Goal: Transaction & Acquisition: Purchase product/service

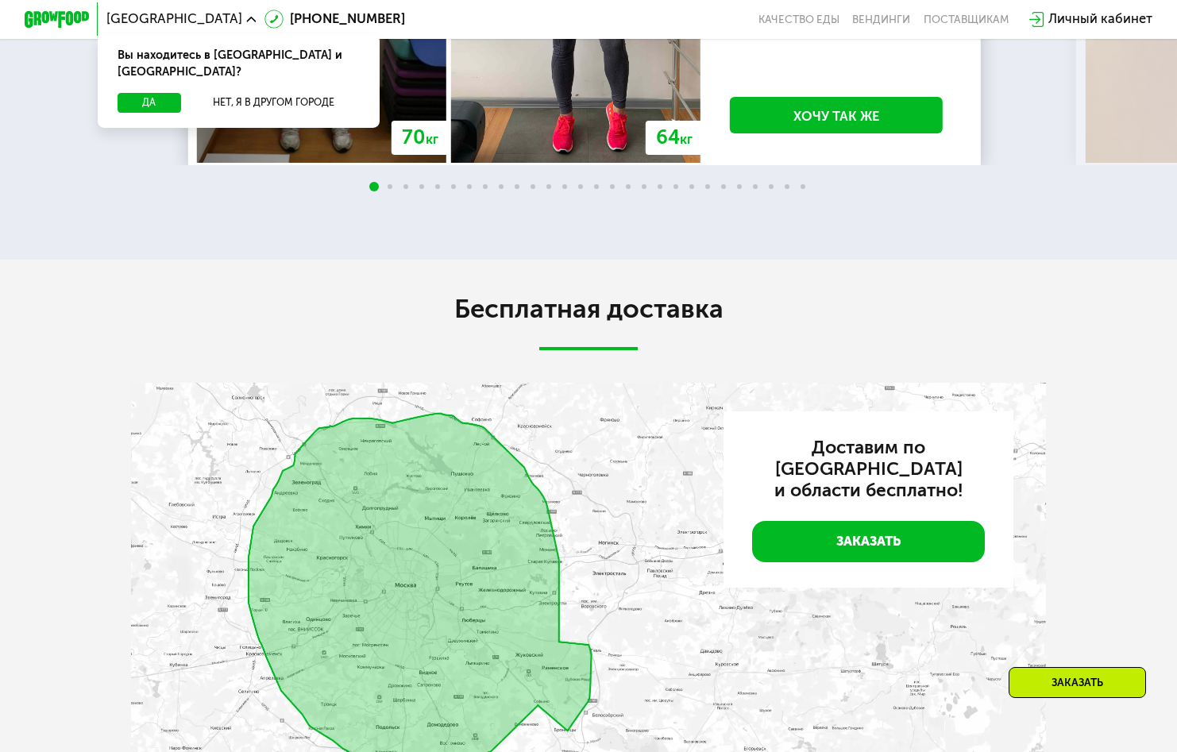
scroll to position [1906, 0]
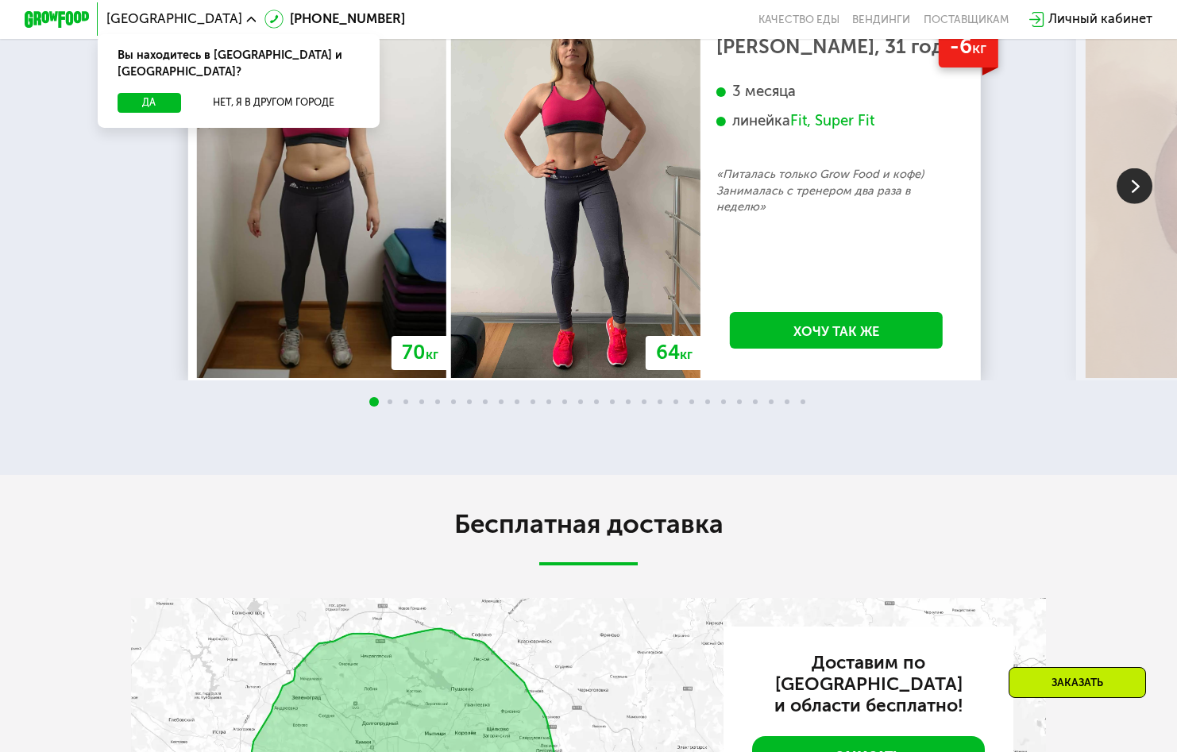
click at [392, 404] on span at bounding box center [390, 401] width 5 height 5
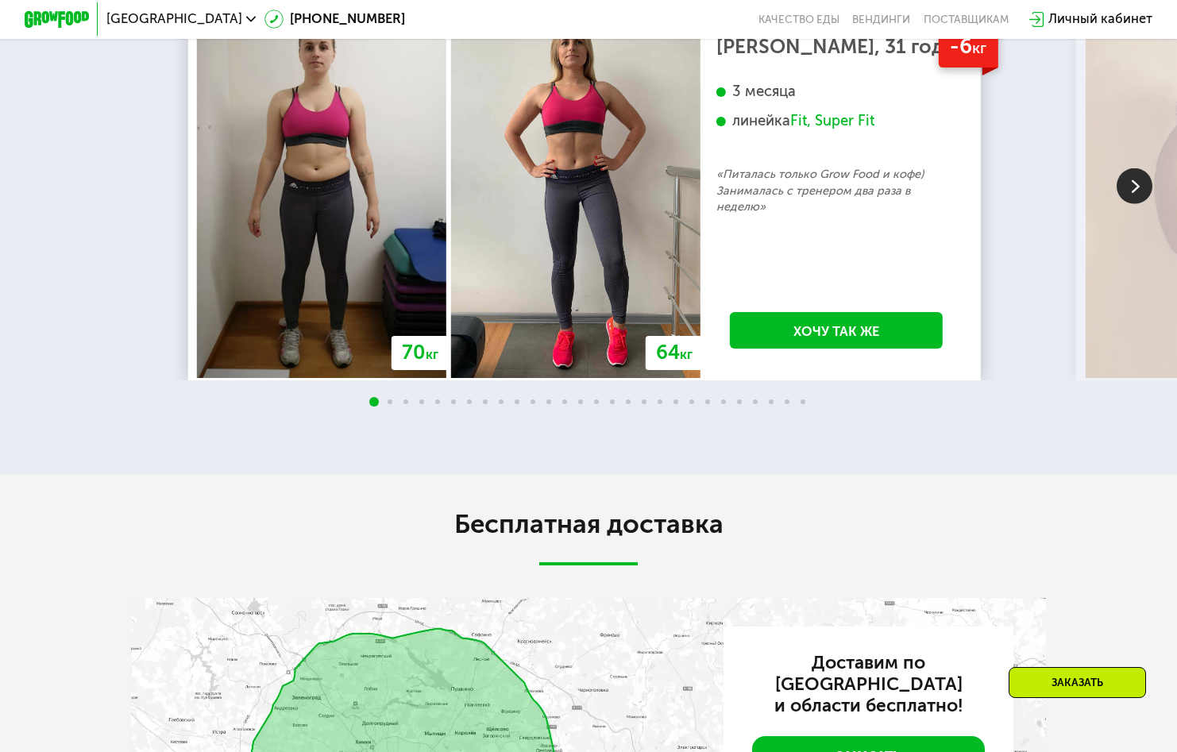
click at [1122, 203] on img at bounding box center [1135, 186] width 36 height 36
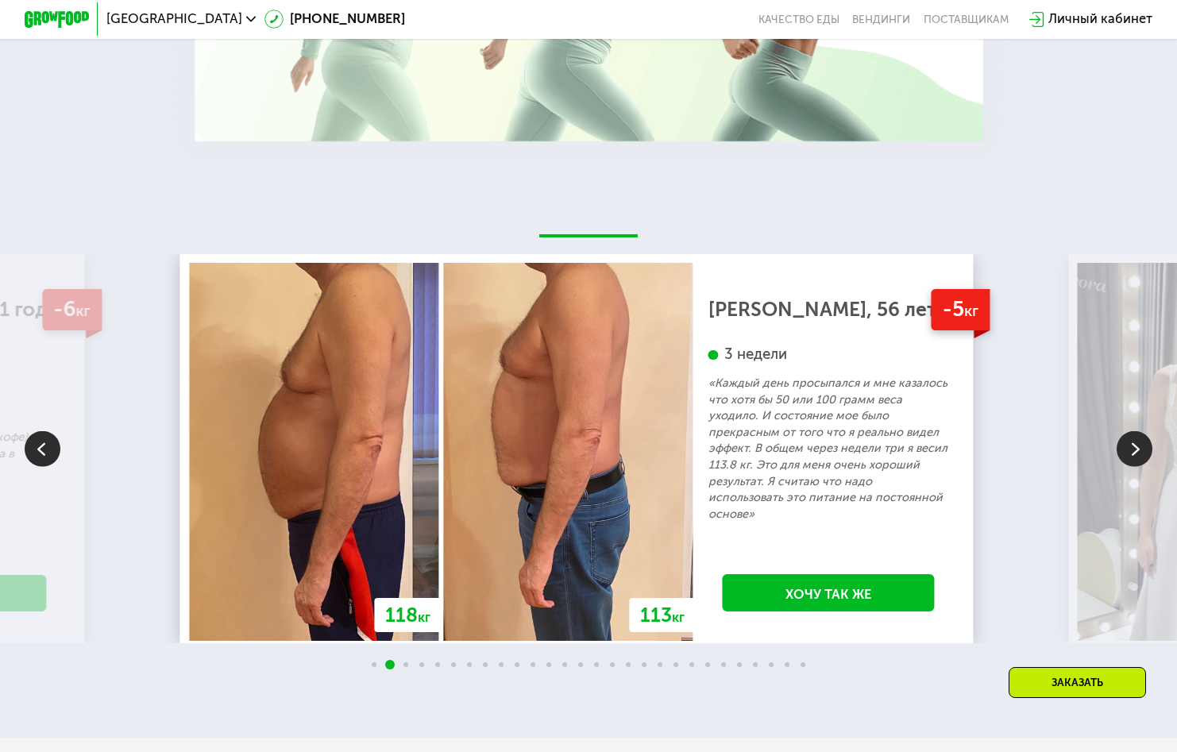
scroll to position [1668, 0]
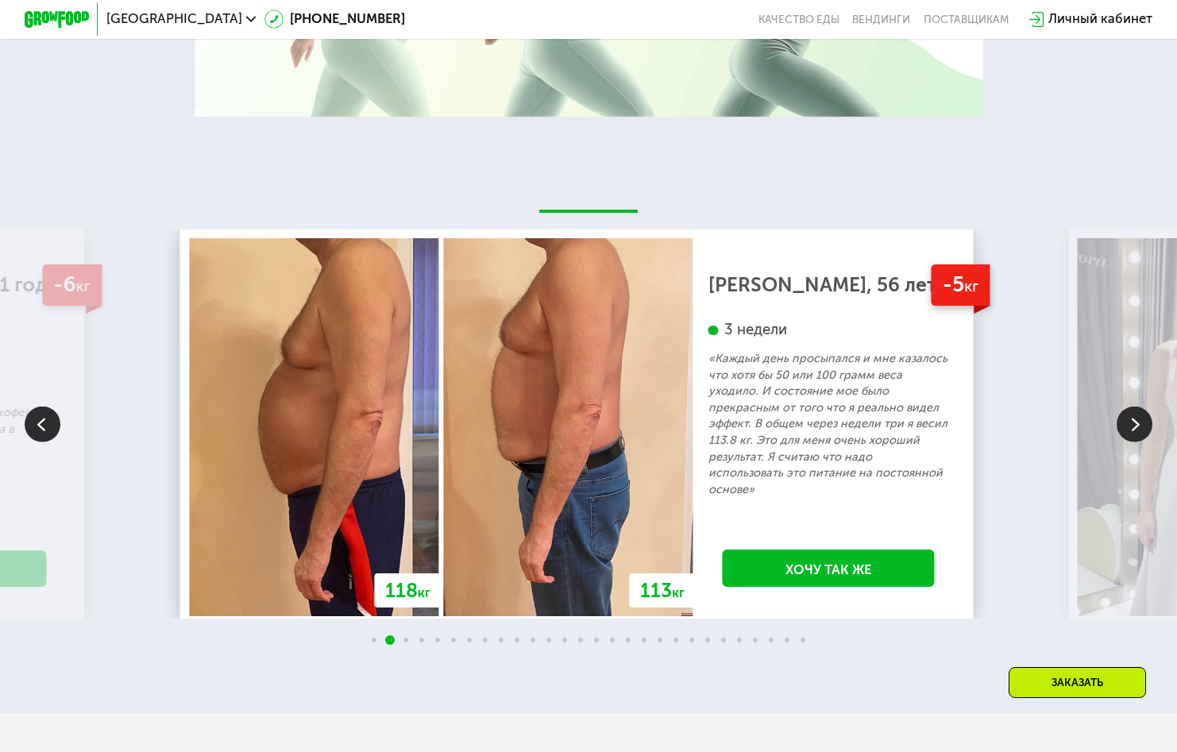
click at [1128, 442] on img at bounding box center [1135, 424] width 36 height 36
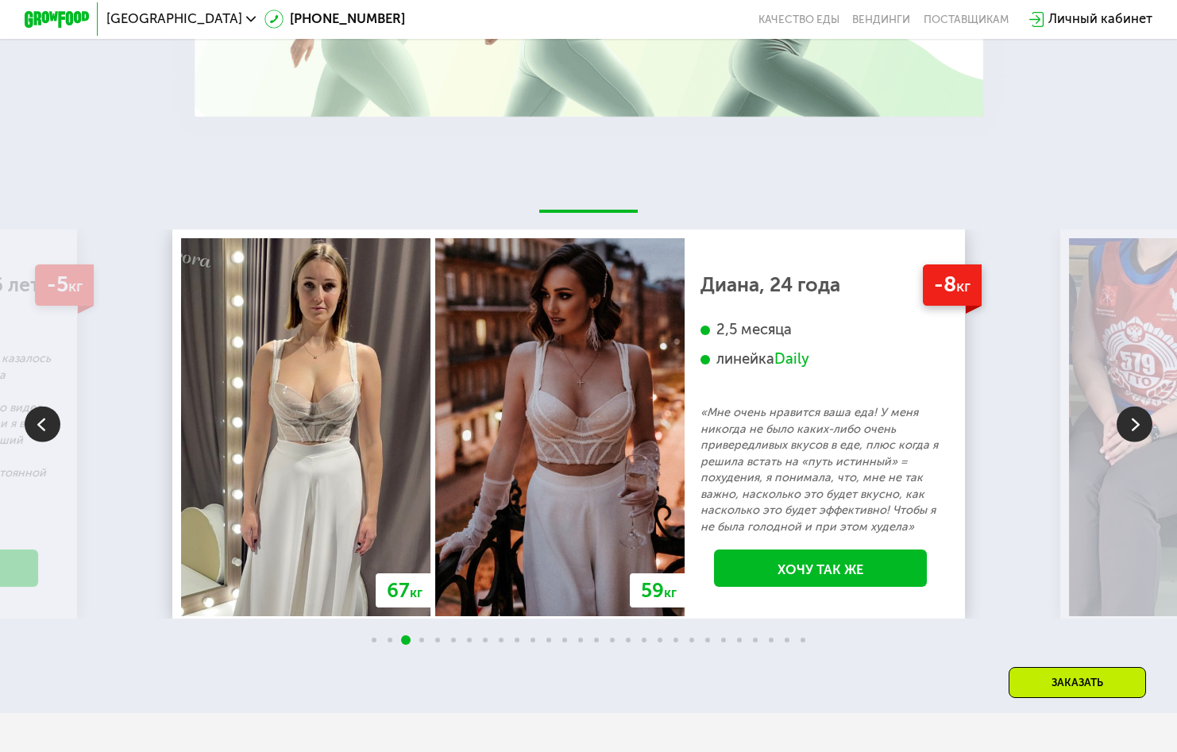
click at [1140, 442] on img at bounding box center [1135, 424] width 36 height 36
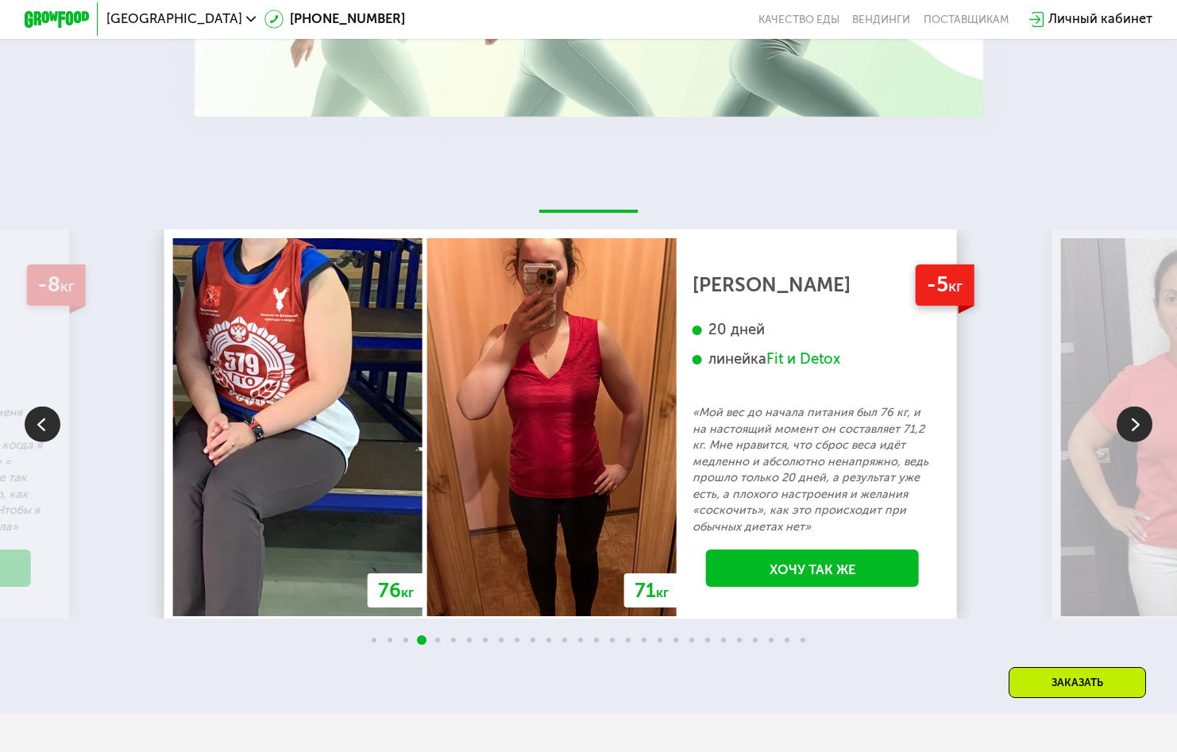
click at [1140, 442] on img at bounding box center [1135, 424] width 36 height 36
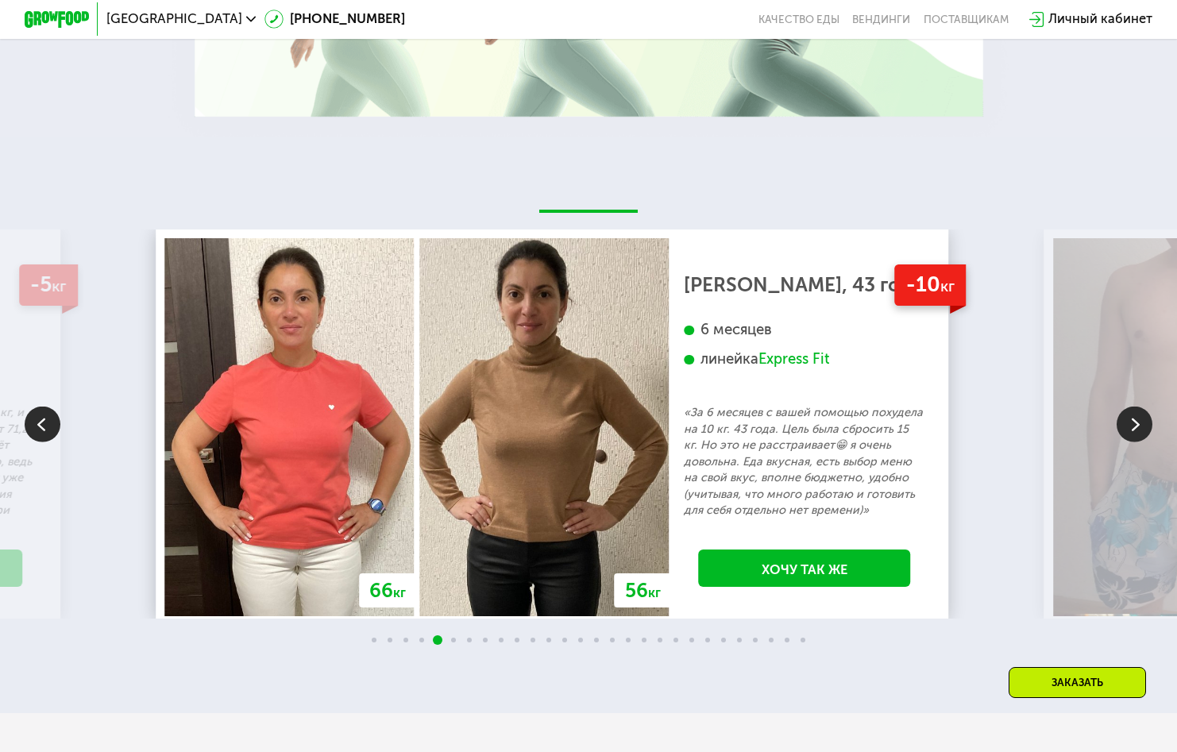
click at [1140, 442] on img at bounding box center [1135, 424] width 36 height 36
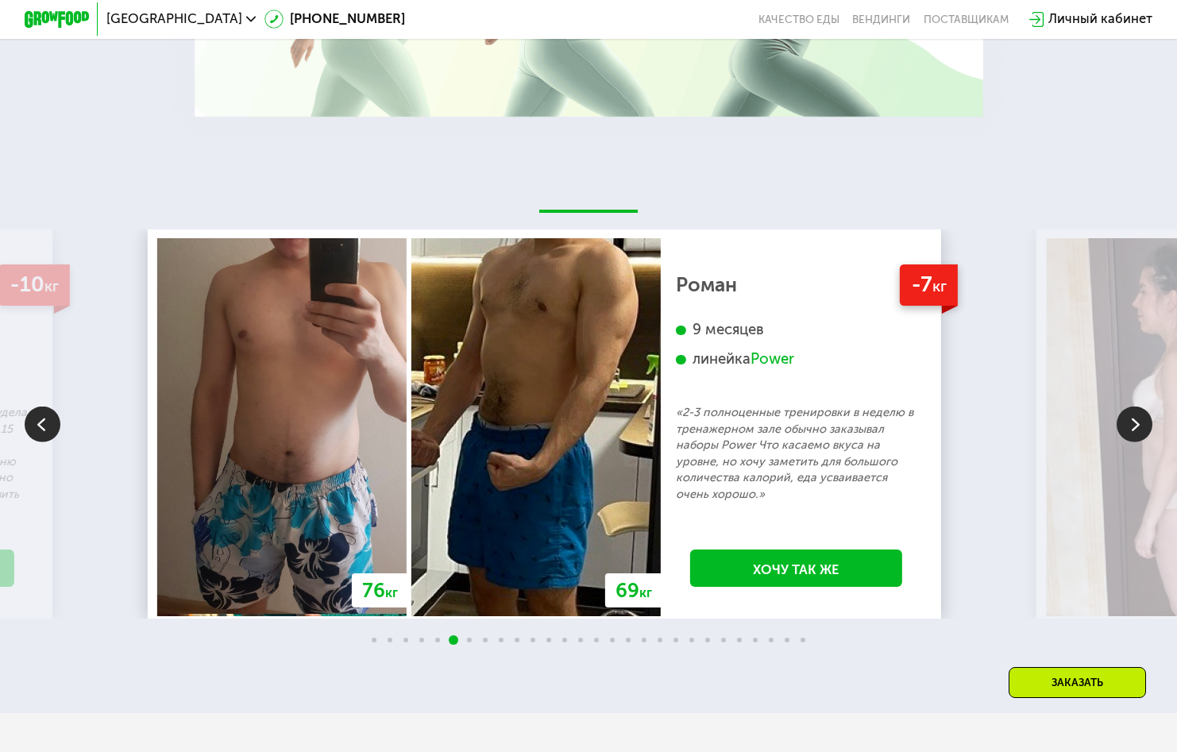
click at [1139, 436] on img at bounding box center [1135, 424] width 36 height 36
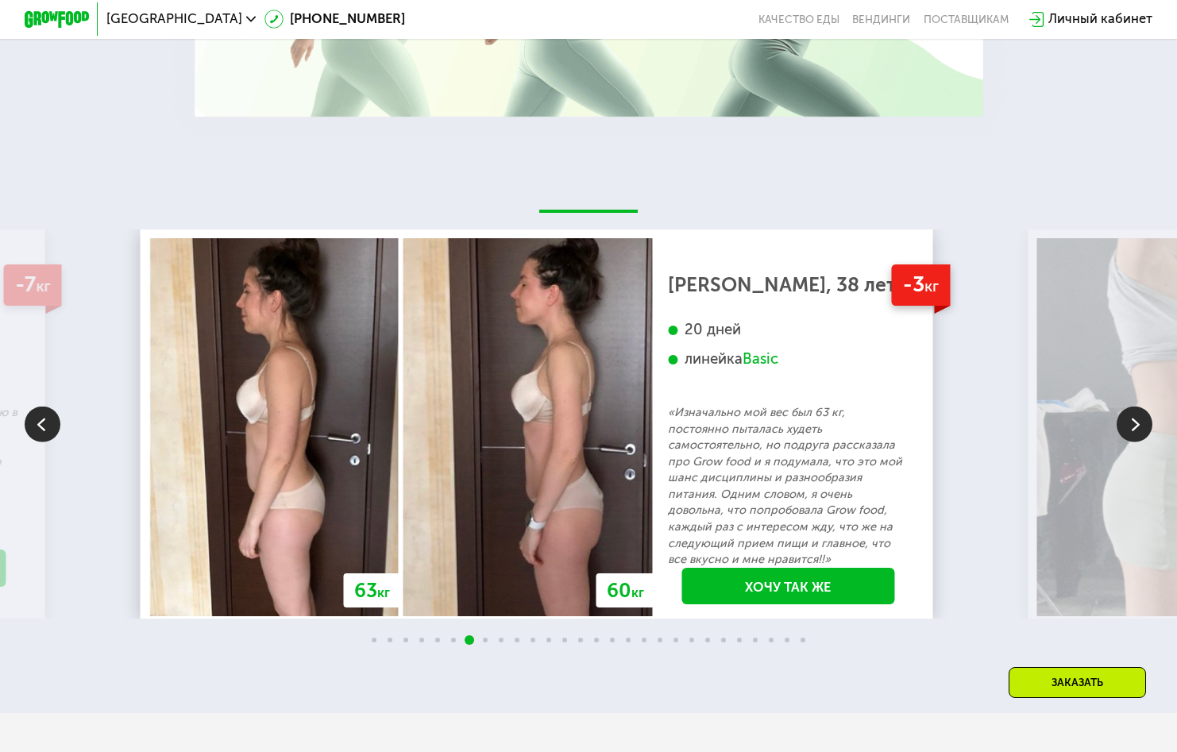
click at [1134, 438] on img at bounding box center [1135, 424] width 36 height 36
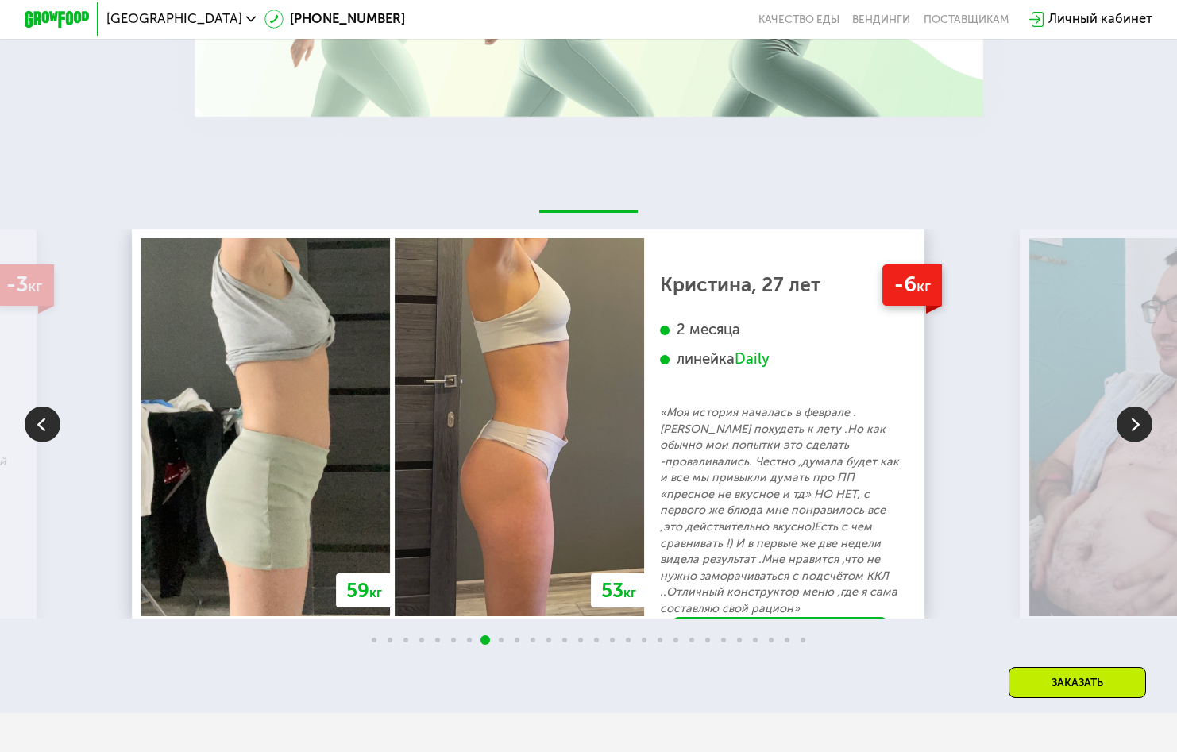
click at [1133, 437] on img at bounding box center [1135, 424] width 36 height 36
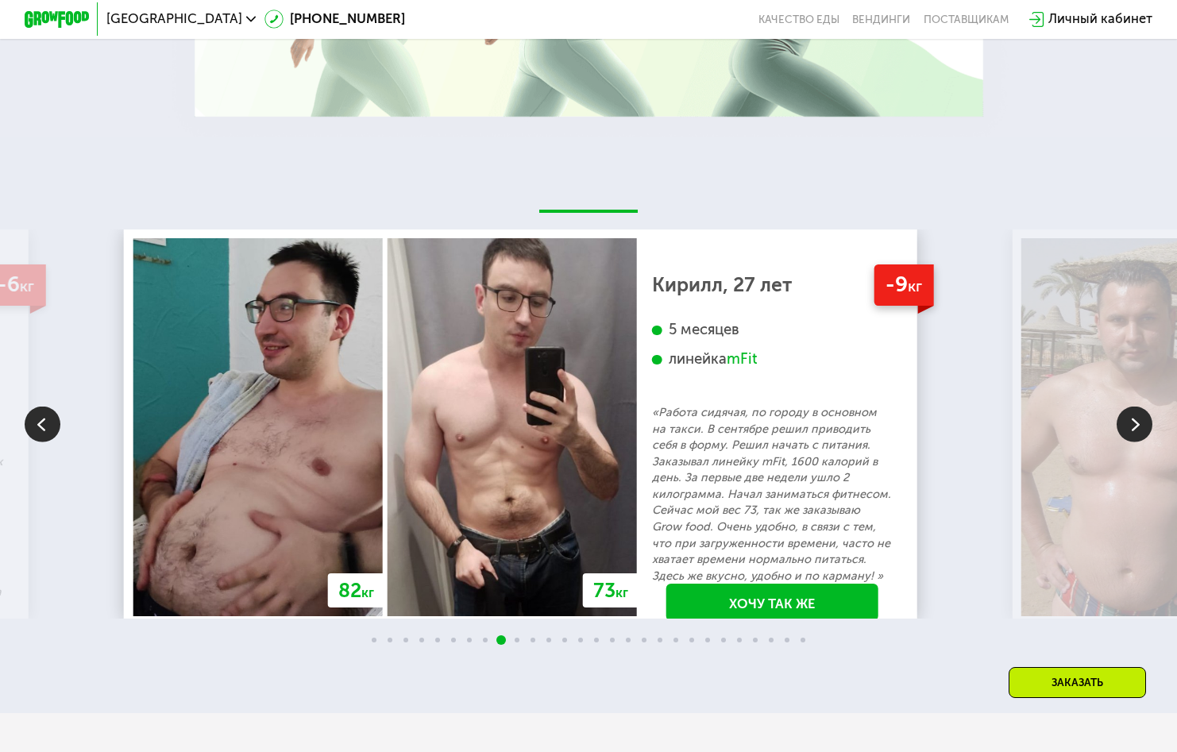
click at [1139, 442] on img at bounding box center [1135, 424] width 36 height 36
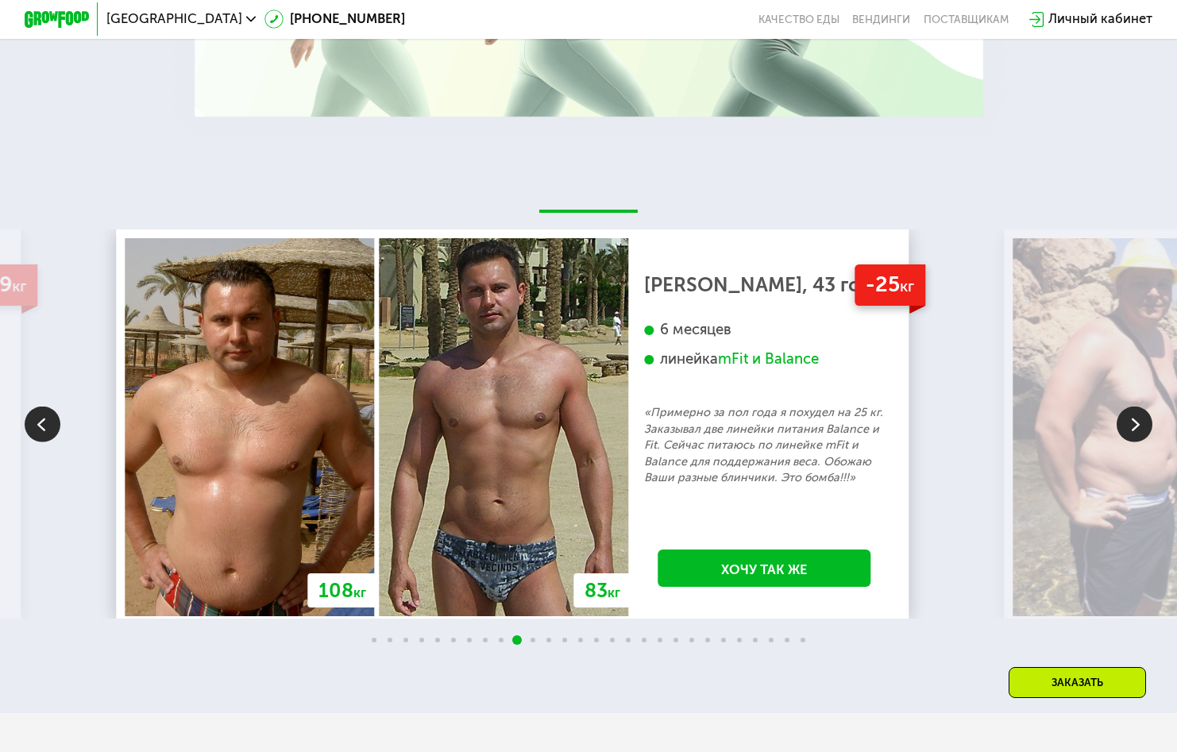
click at [40, 438] on img at bounding box center [43, 424] width 36 height 36
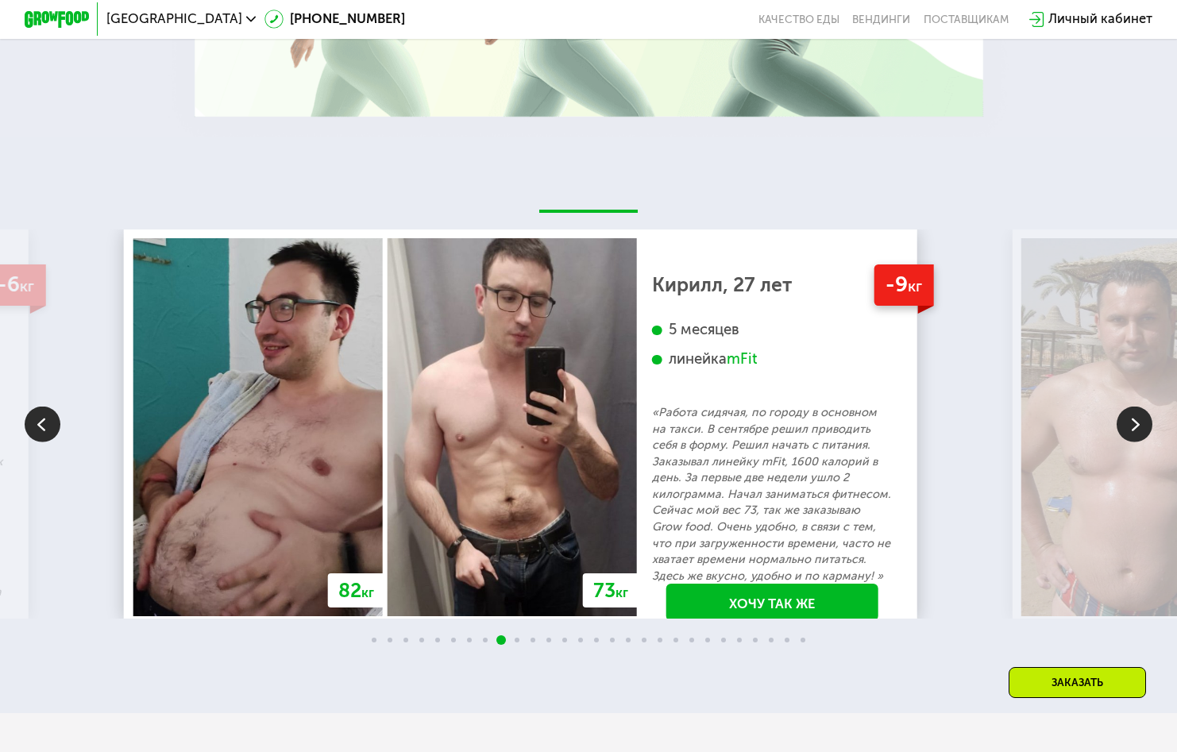
click at [1146, 438] on img at bounding box center [1135, 424] width 36 height 36
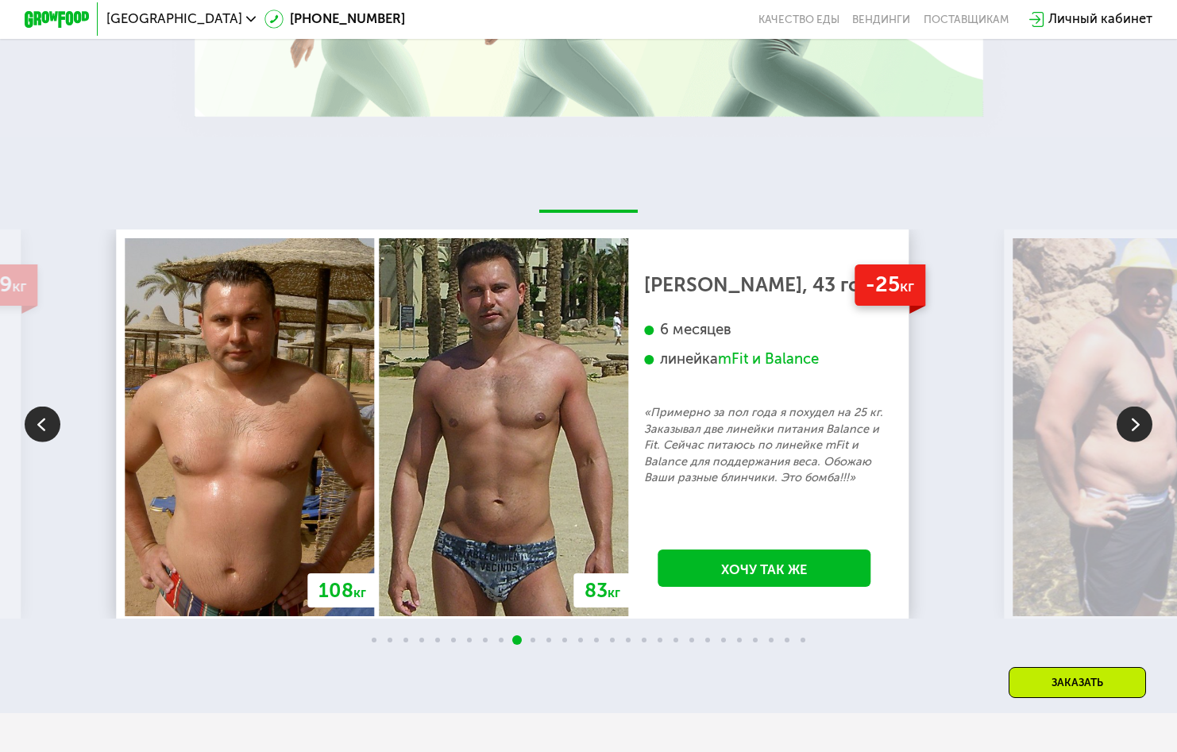
click at [1146, 438] on img at bounding box center [1135, 424] width 36 height 36
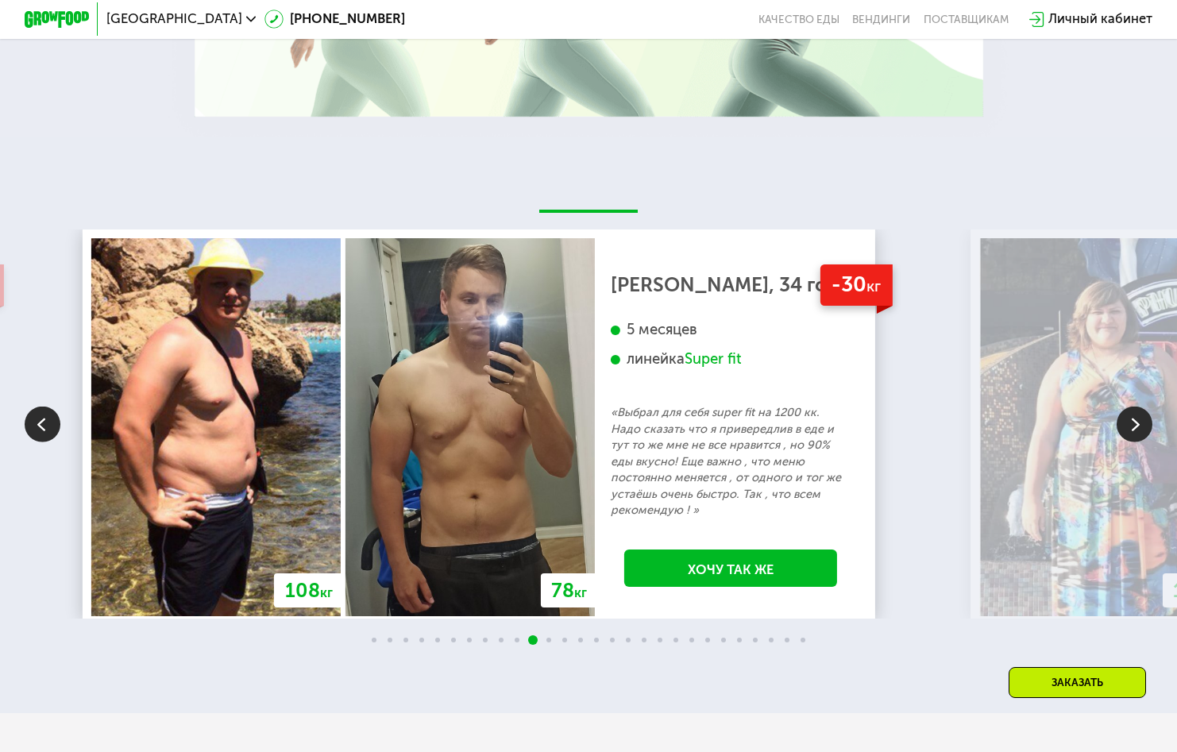
click at [791, 293] on div "[PERSON_NAME], 34 года" at bounding box center [731, 285] width 240 height 17
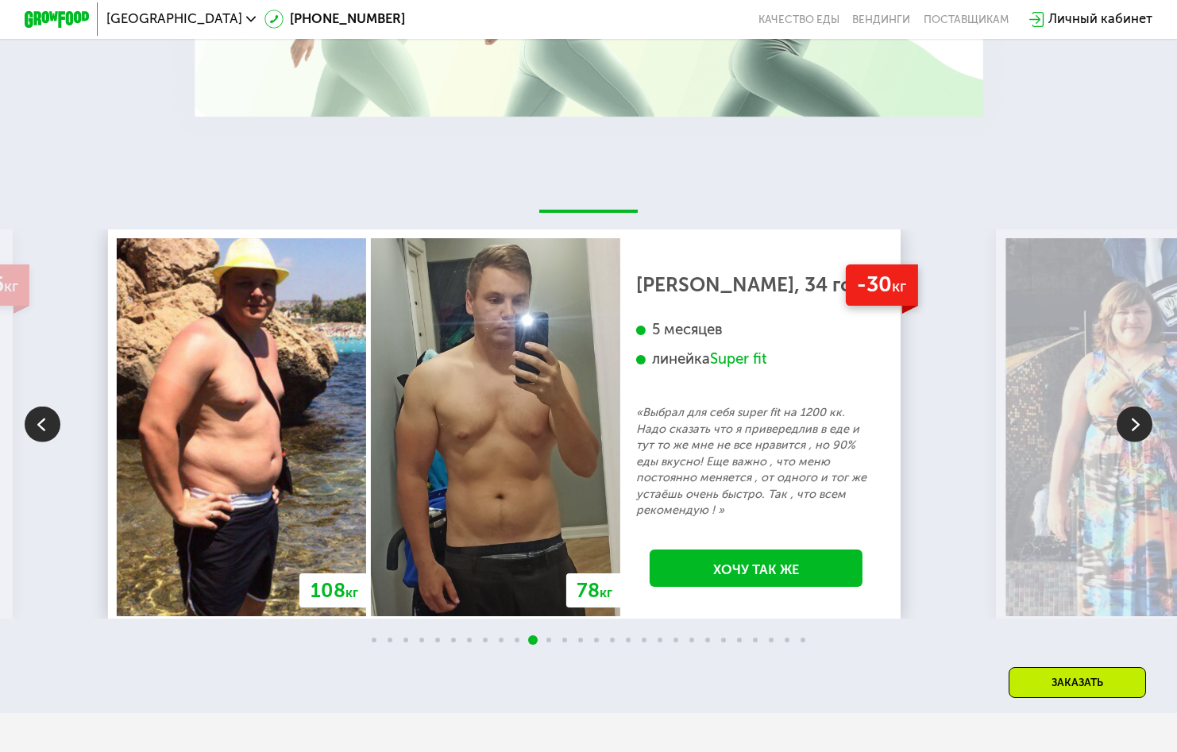
click at [1144, 438] on img at bounding box center [1135, 424] width 36 height 36
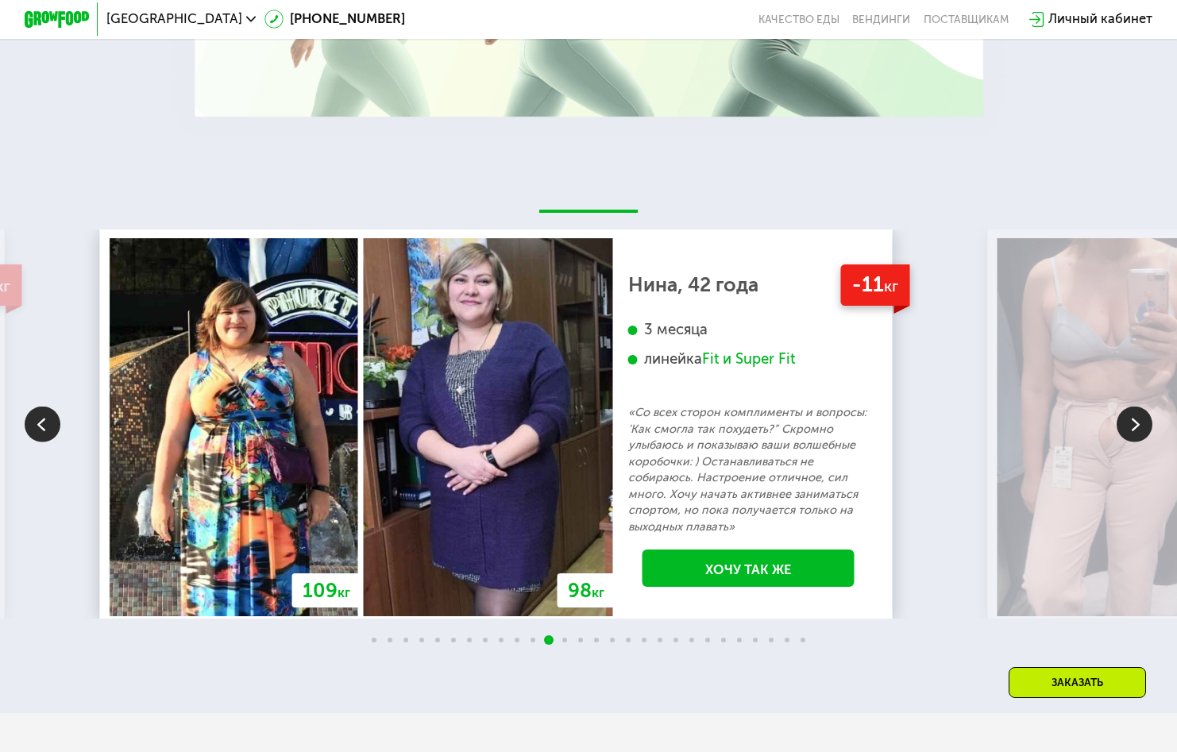
click at [1134, 432] on img at bounding box center [1135, 424] width 36 height 36
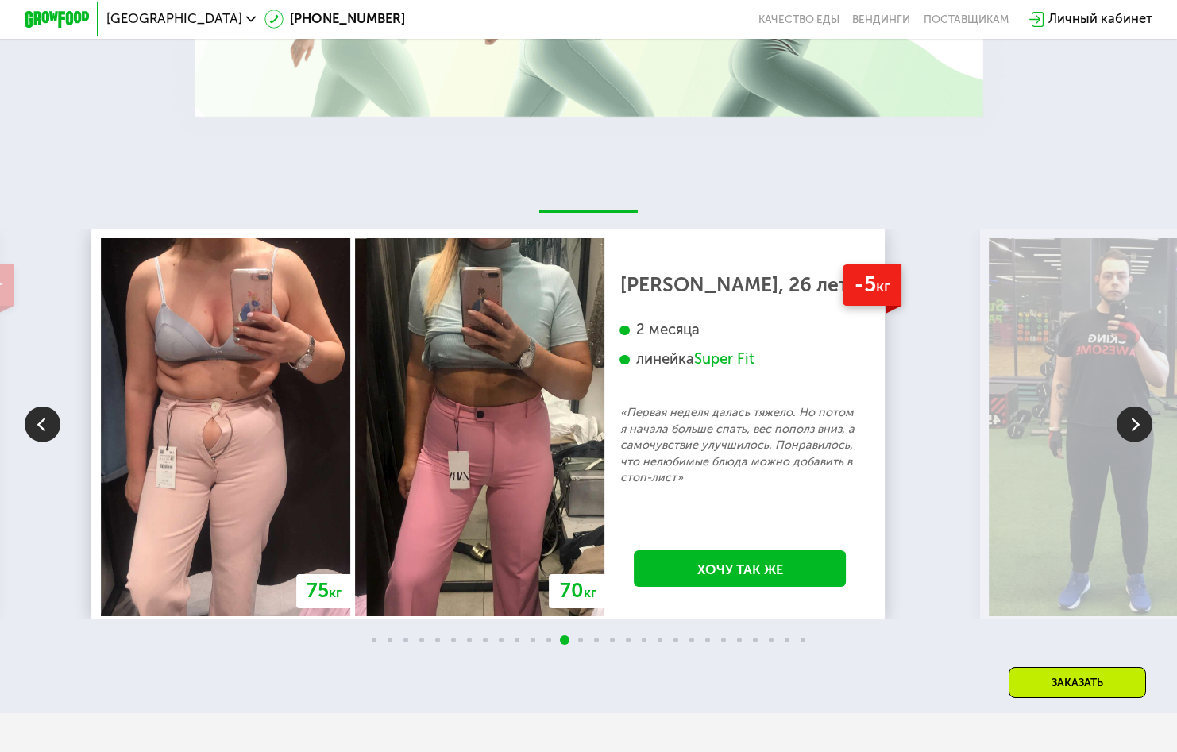
click at [1141, 442] on img at bounding box center [1135, 424] width 36 height 36
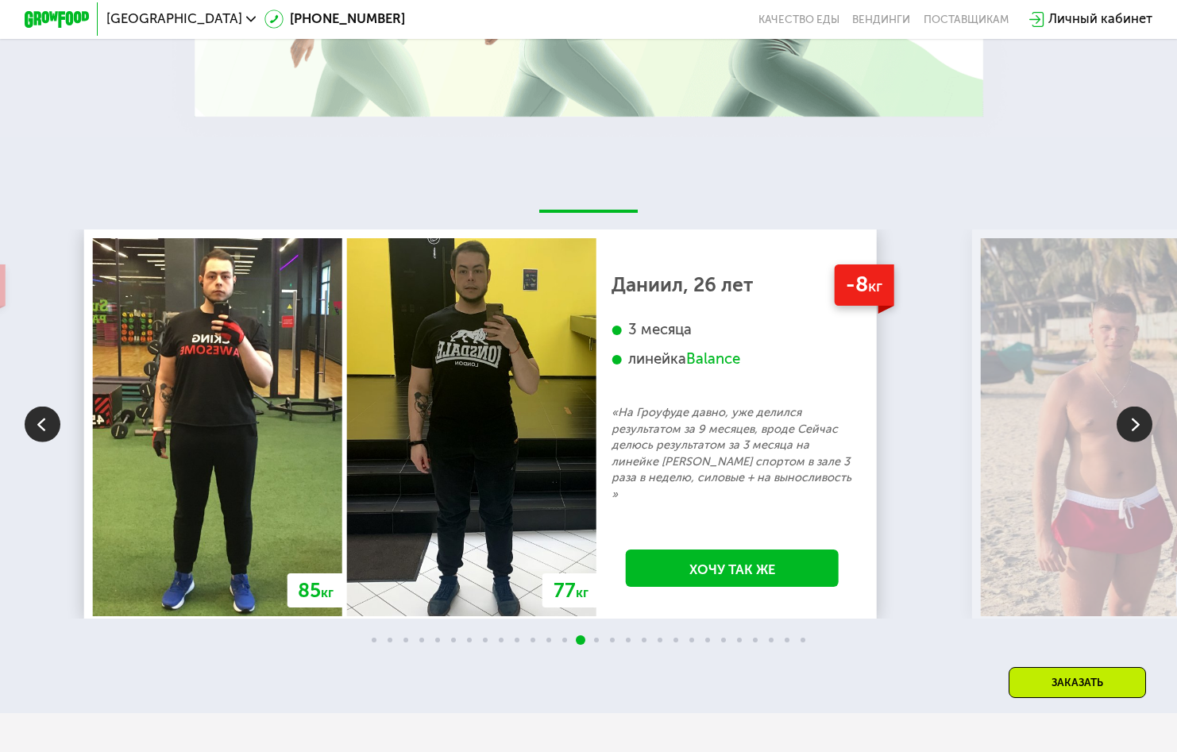
click at [1141, 442] on img at bounding box center [1135, 424] width 36 height 36
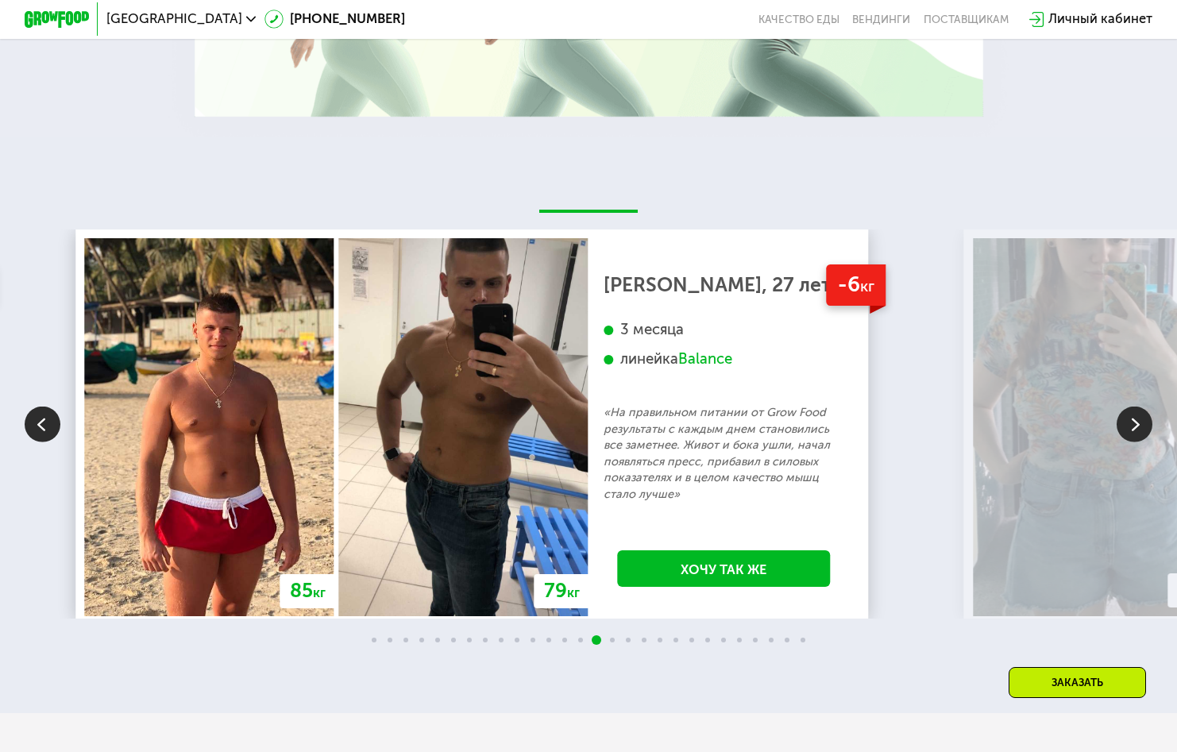
click at [1141, 442] on img at bounding box center [1135, 424] width 36 height 36
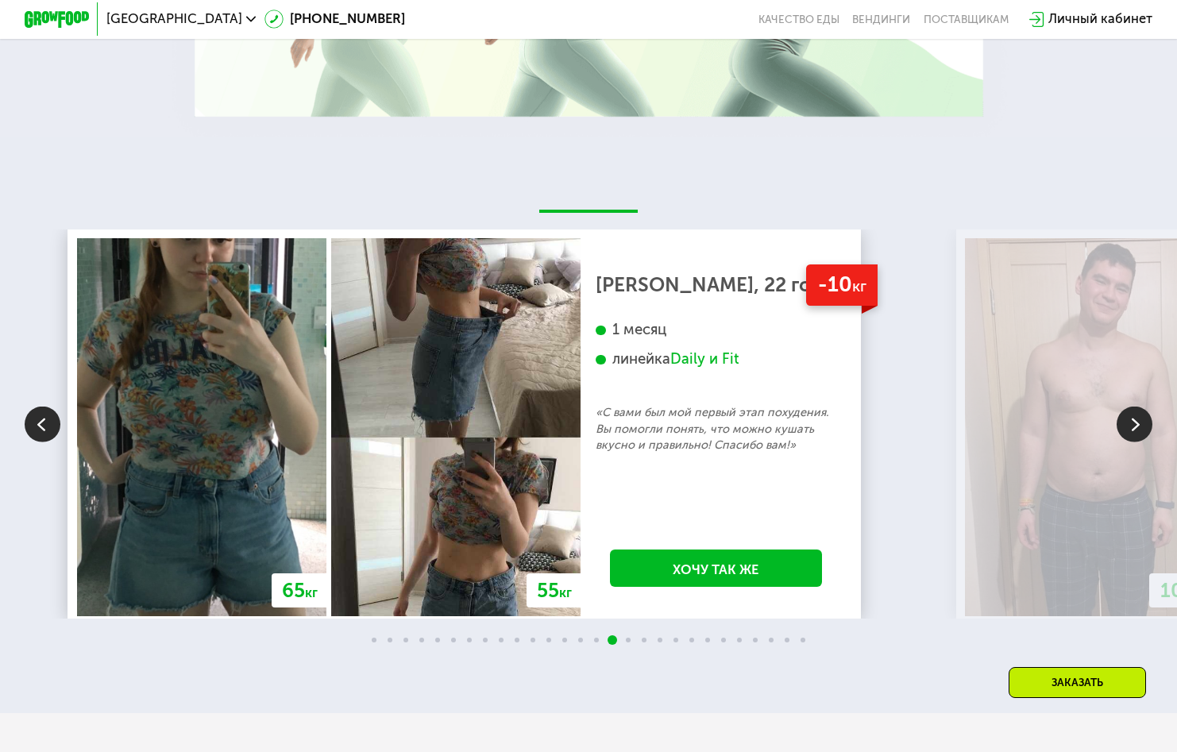
click at [1144, 442] on img at bounding box center [1135, 424] width 36 height 36
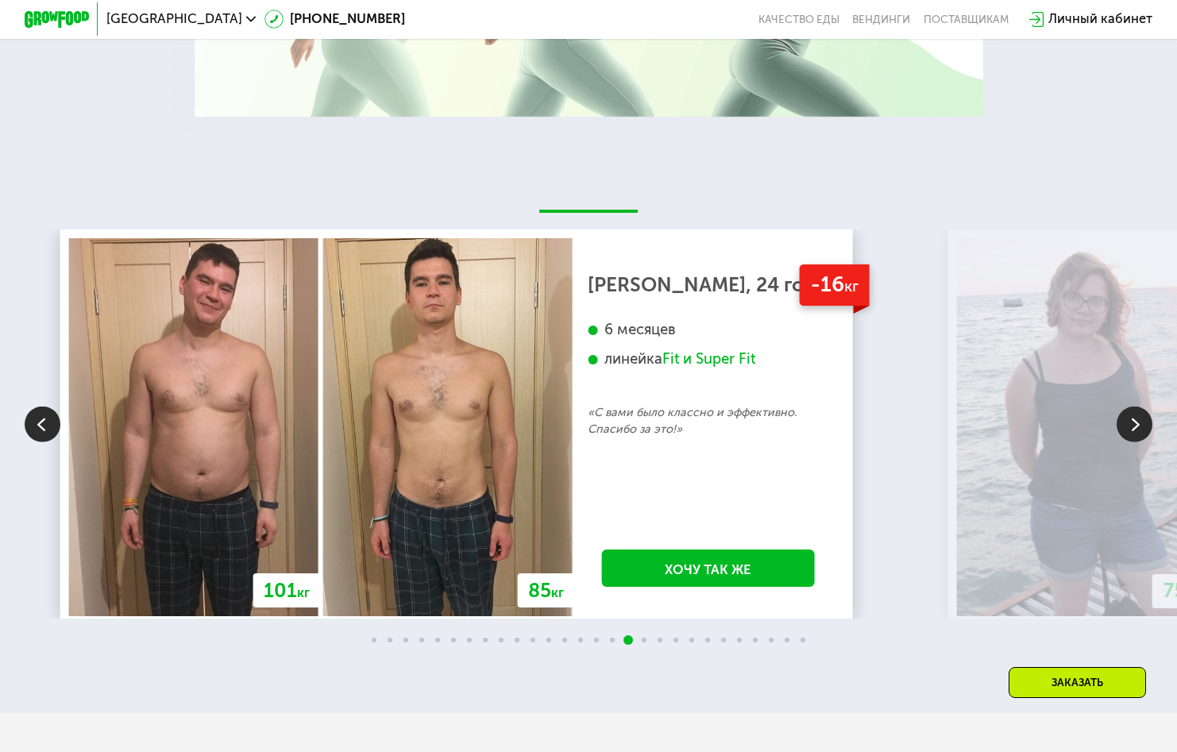
click at [1143, 435] on img at bounding box center [1135, 424] width 36 height 36
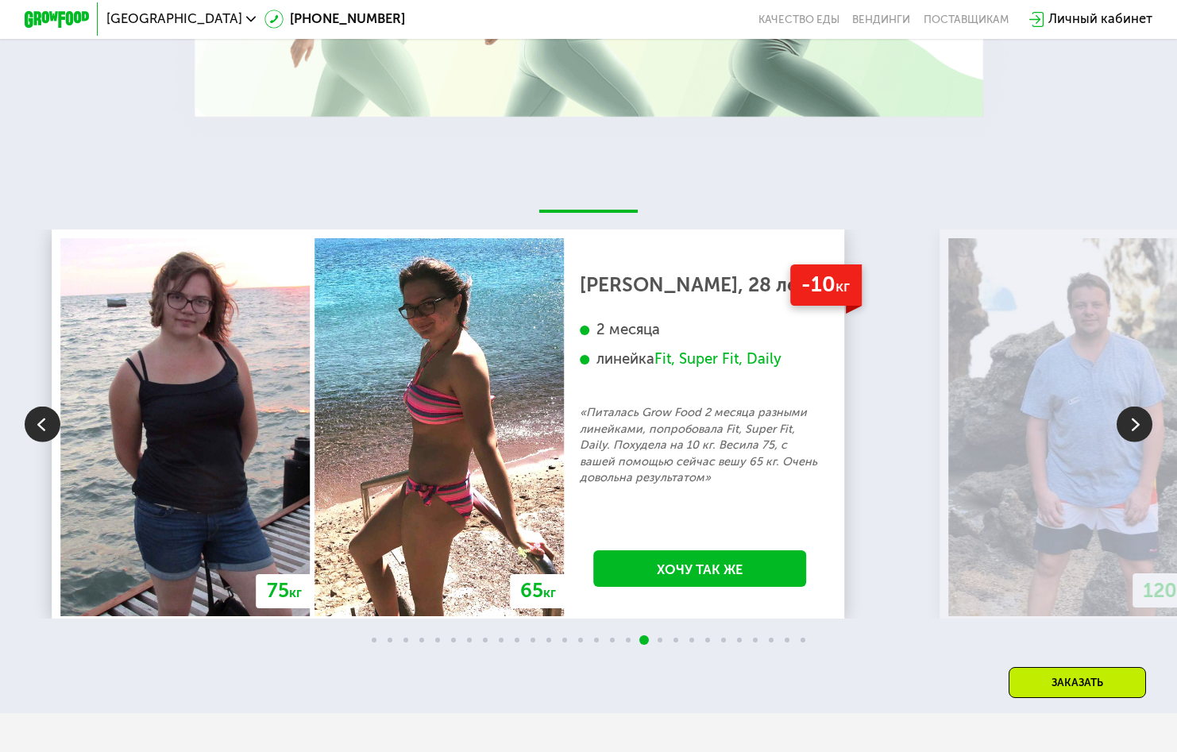
click at [1143, 435] on img at bounding box center [1135, 424] width 36 height 36
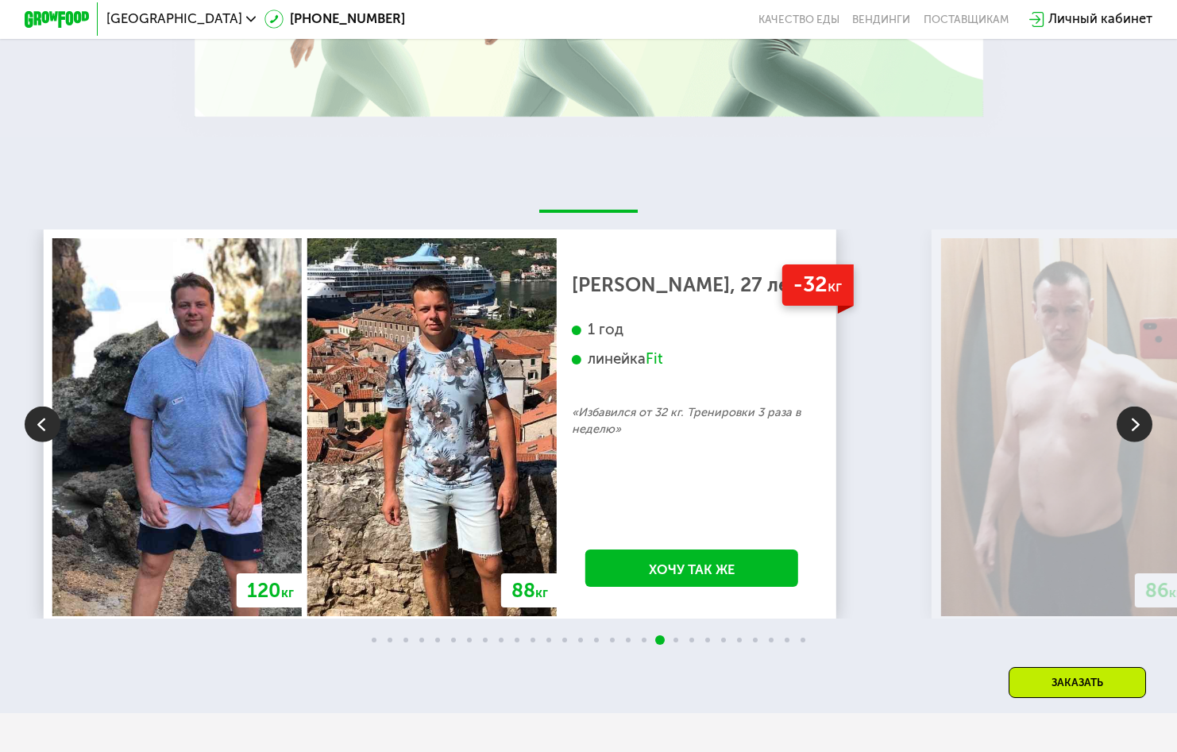
drag, startPoint x: 1133, startPoint y: 437, endPoint x: 1133, endPoint y: 447, distance: 10.3
click at [1133, 437] on img at bounding box center [1135, 424] width 36 height 36
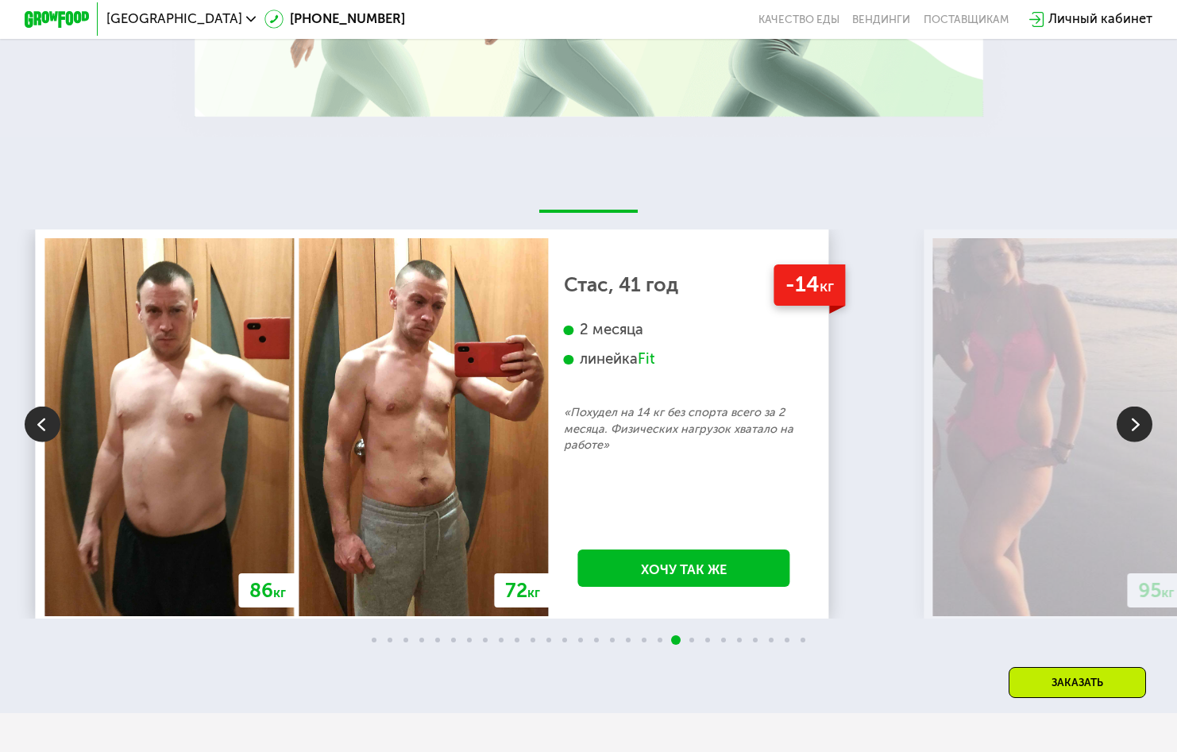
click at [1133, 442] on img at bounding box center [1135, 424] width 36 height 36
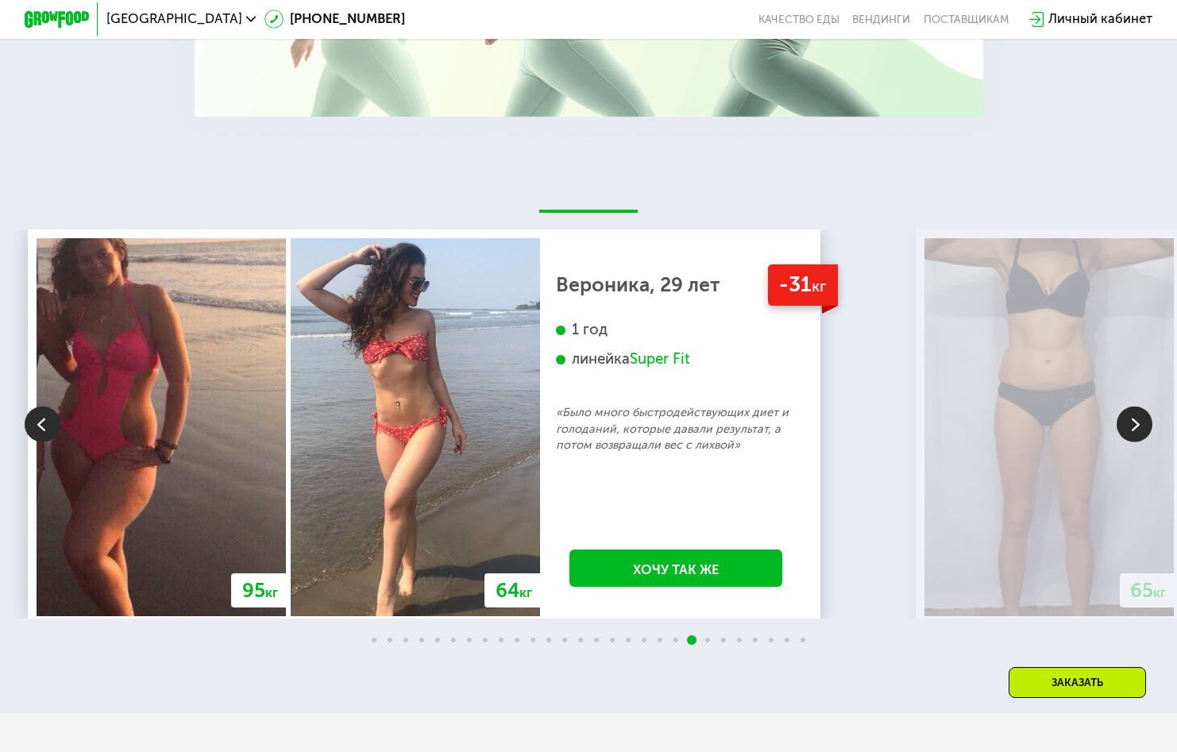
click at [1137, 435] on img at bounding box center [1135, 424] width 36 height 36
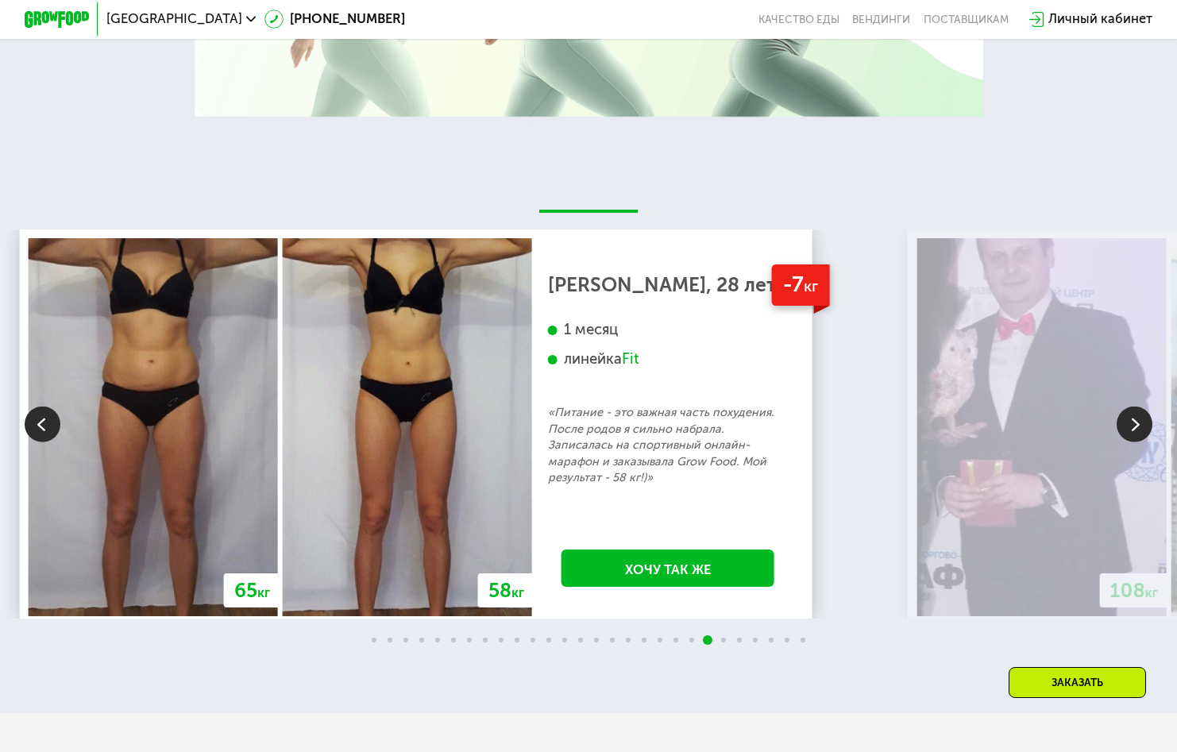
click at [1129, 442] on img at bounding box center [1135, 424] width 36 height 36
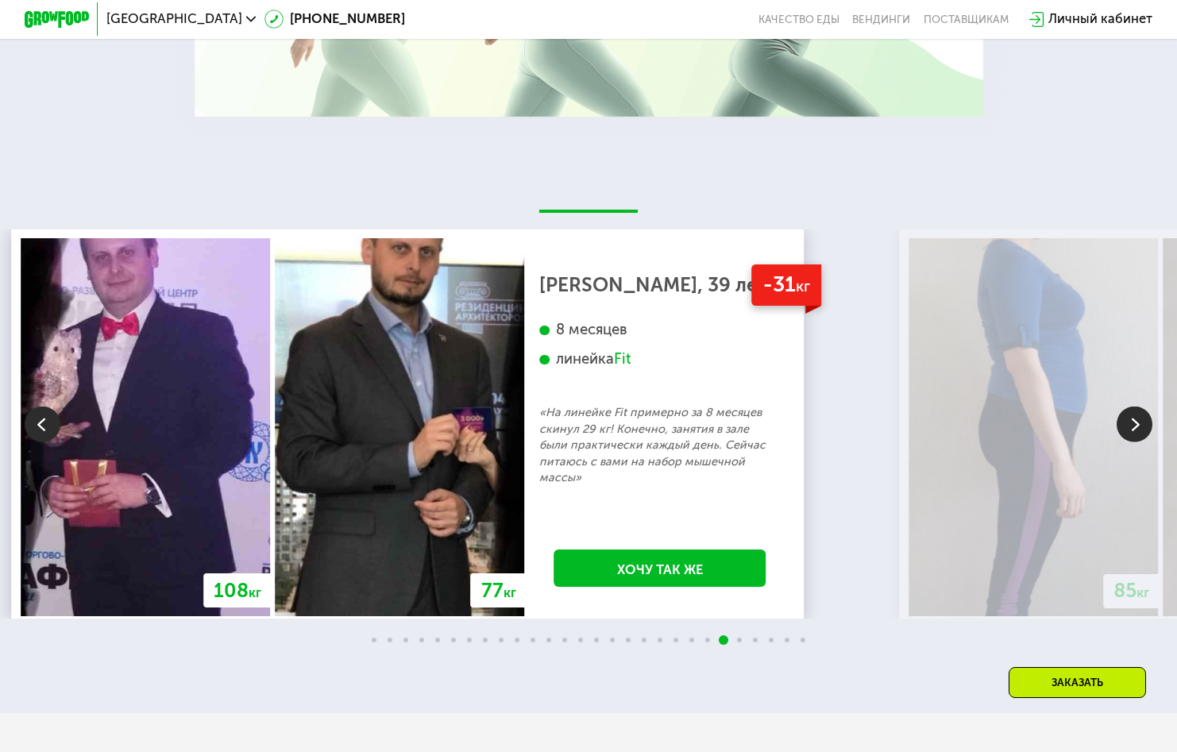
click at [1142, 435] on img at bounding box center [1135, 424] width 36 height 36
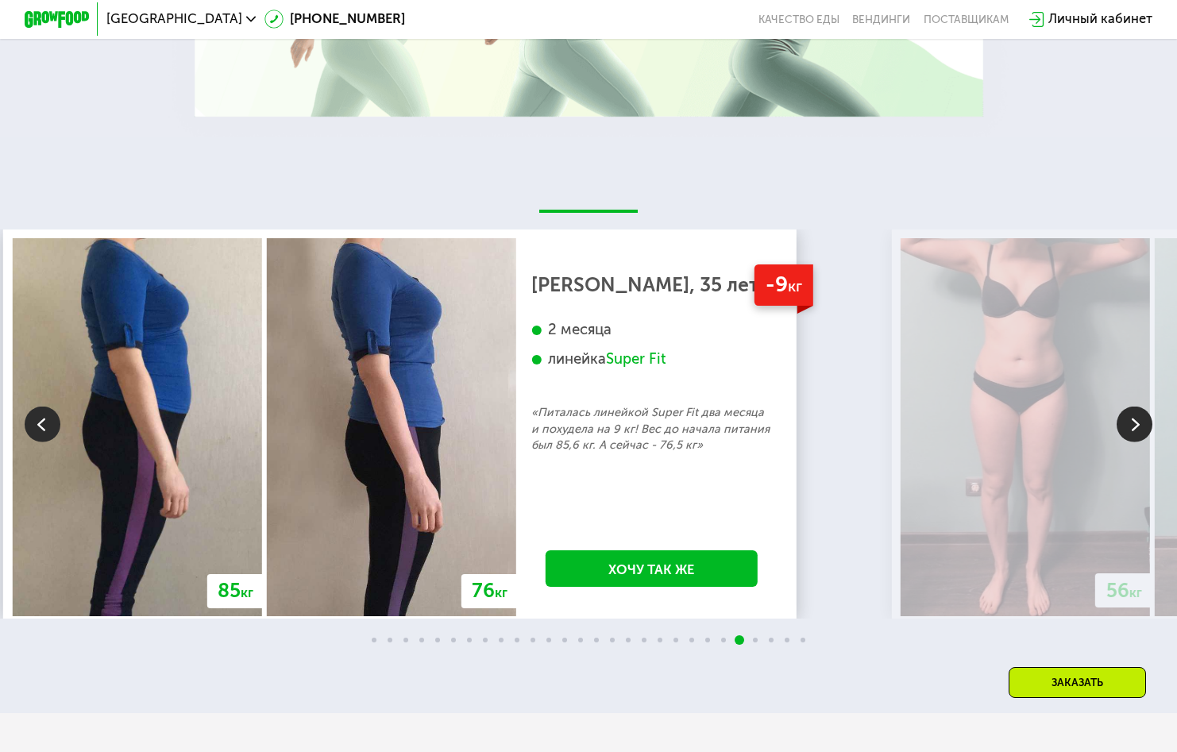
click at [1125, 433] on img at bounding box center [1135, 424] width 36 height 36
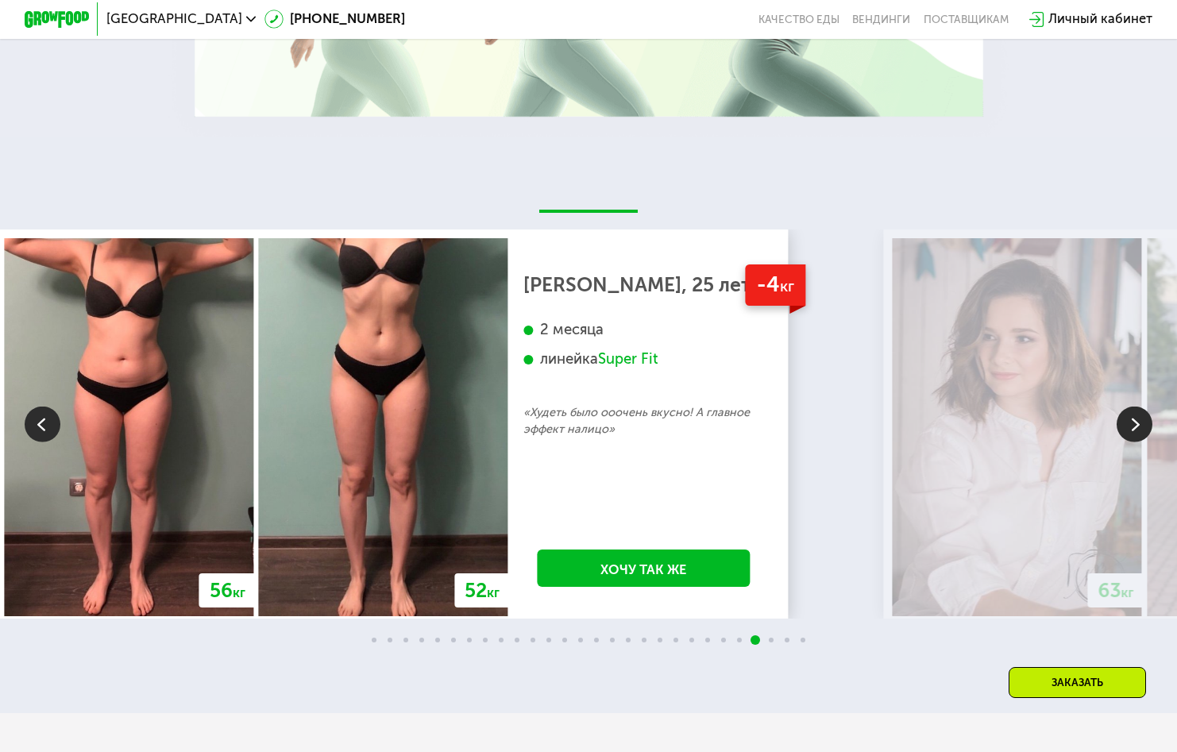
click at [1119, 430] on img at bounding box center [1135, 424] width 36 height 36
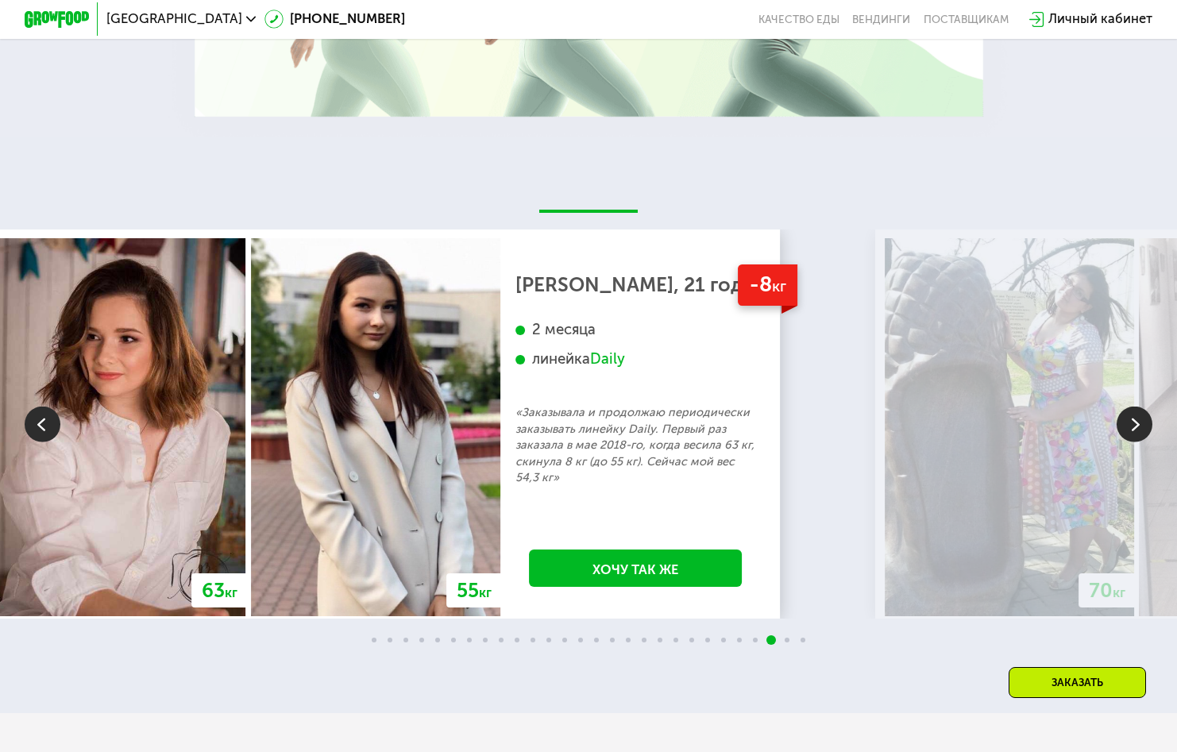
click at [771, 296] on div "-8 кг Анастасия, 21 год 2 месяца линейка Daily «Заказывала и продолжаю периодич…" at bounding box center [635, 427] width 271 height 378
click at [755, 294] on div "[PERSON_NAME], 21 год" at bounding box center [635, 285] width 240 height 17
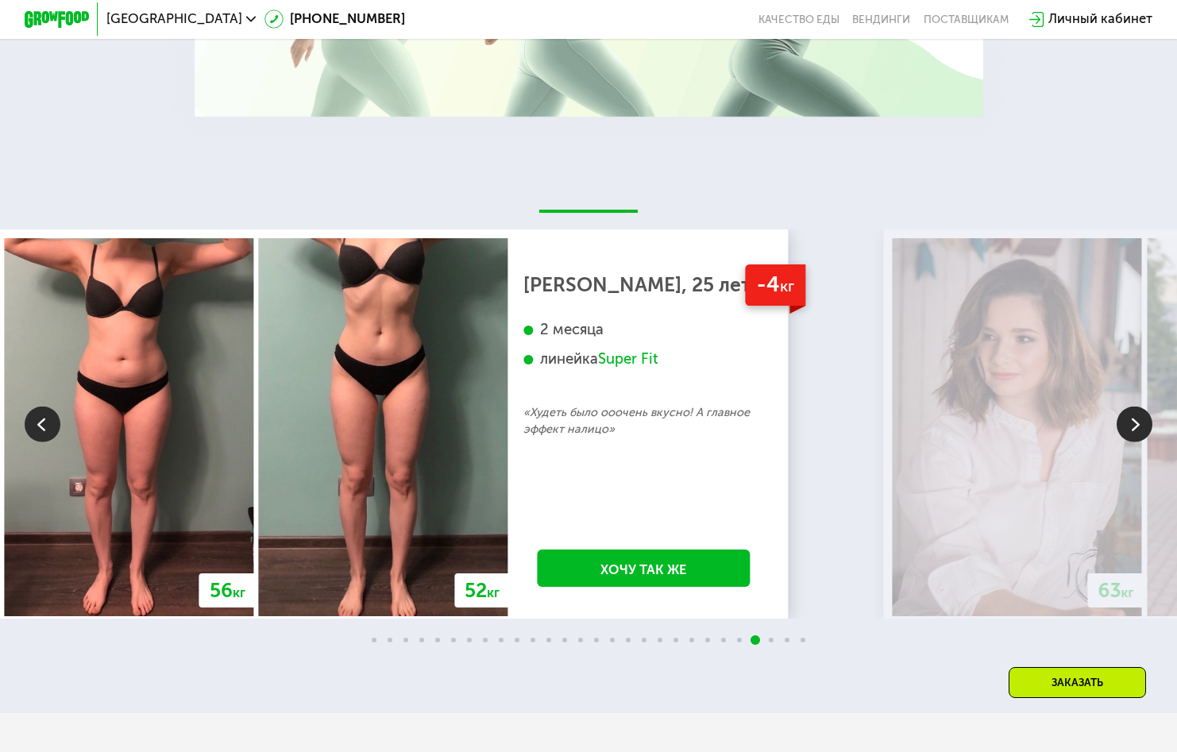
click at [1140, 434] on img at bounding box center [1135, 424] width 36 height 36
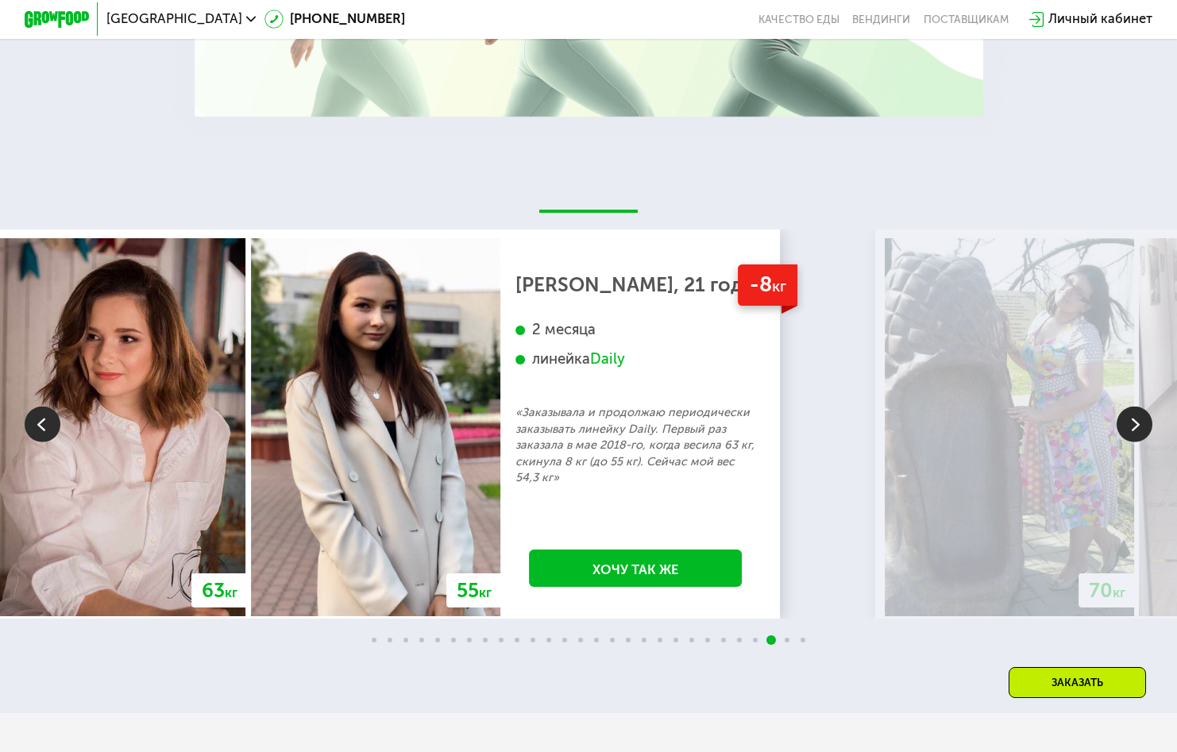
click at [35, 430] on img at bounding box center [43, 424] width 36 height 36
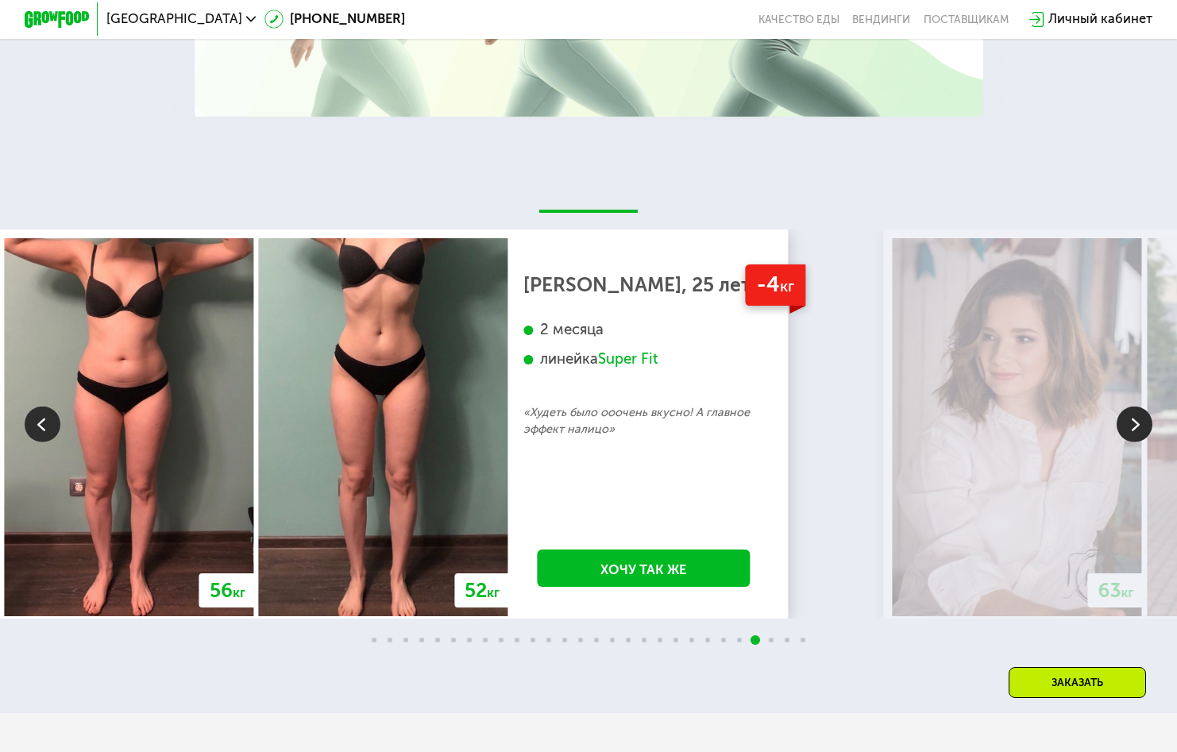
click at [35, 430] on img at bounding box center [43, 424] width 36 height 36
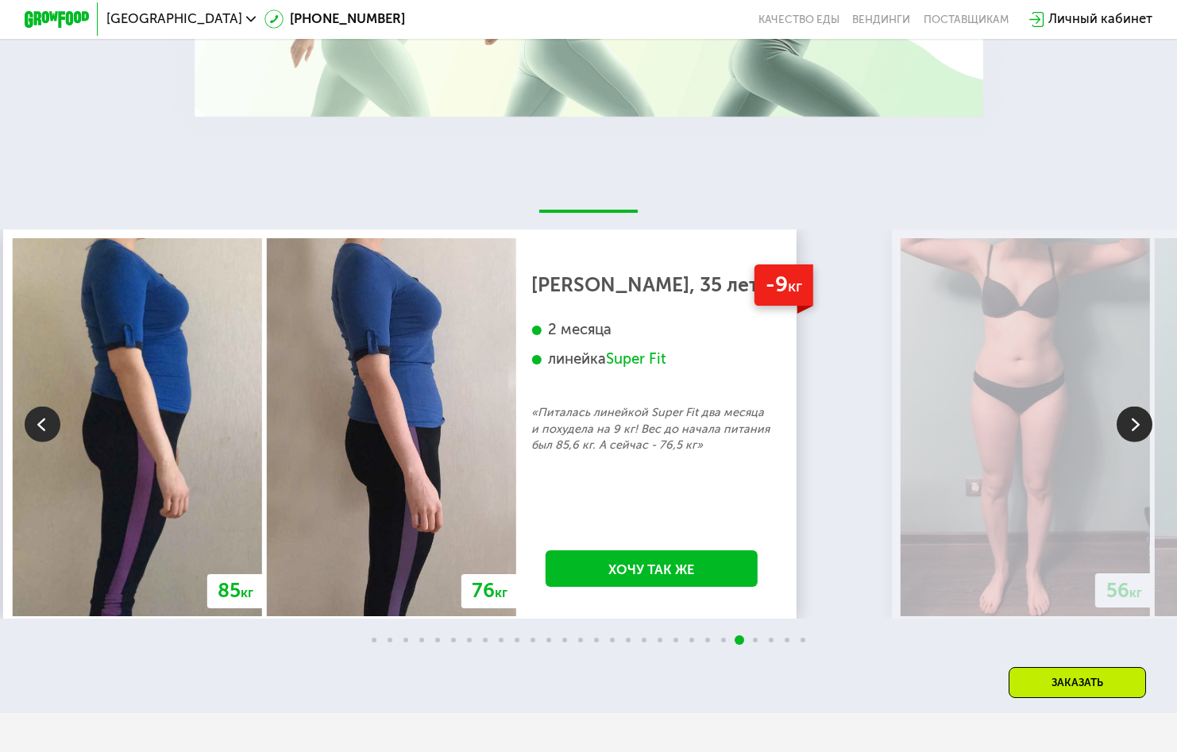
click at [35, 430] on img at bounding box center [43, 424] width 36 height 36
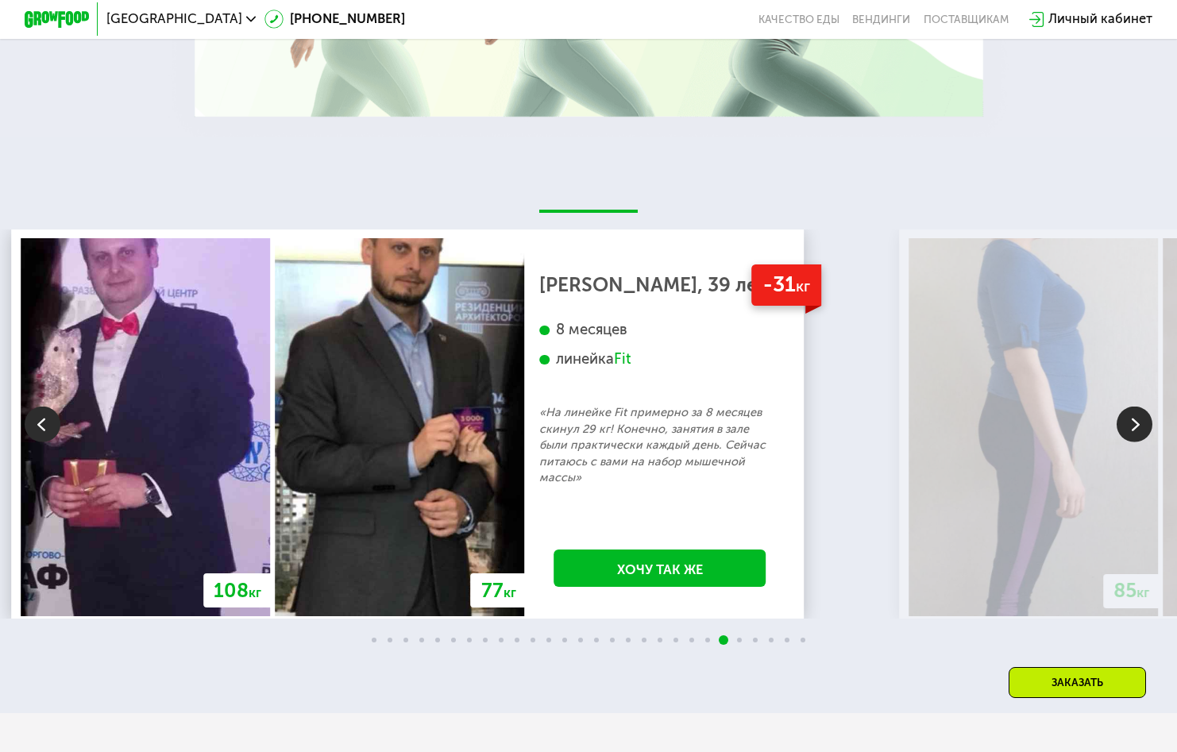
click at [35, 430] on img at bounding box center [43, 424] width 36 height 36
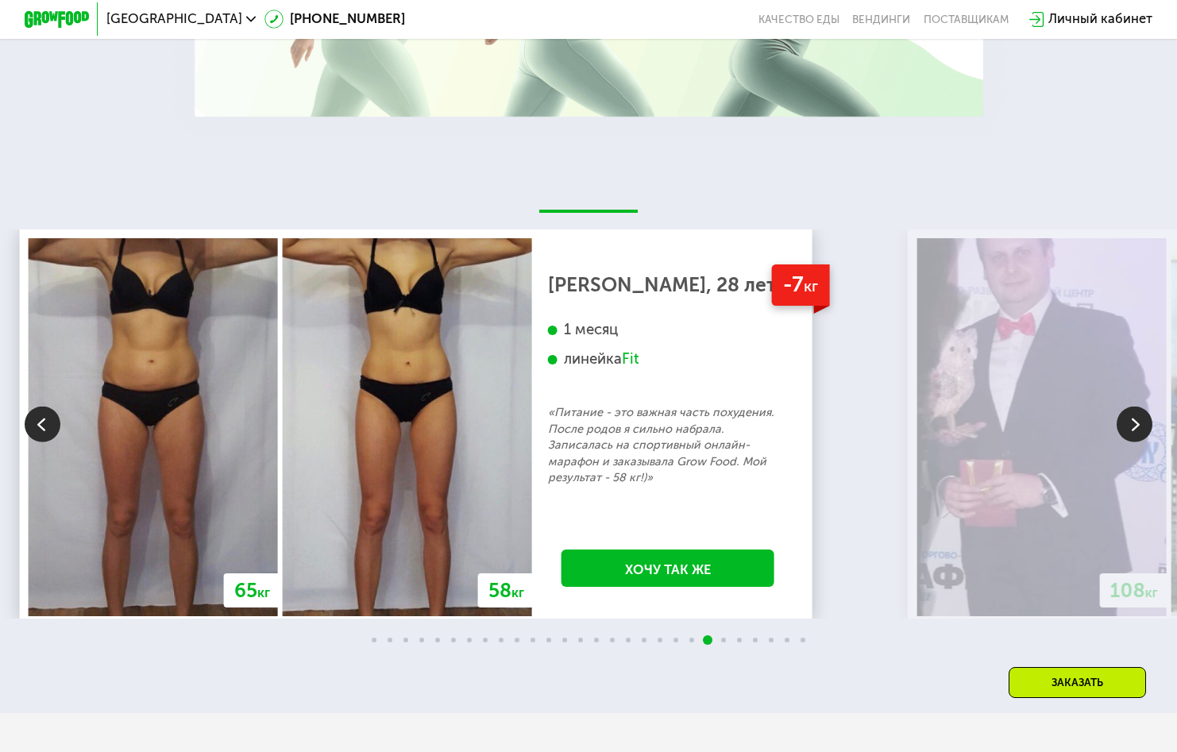
click at [35, 430] on img at bounding box center [43, 424] width 36 height 36
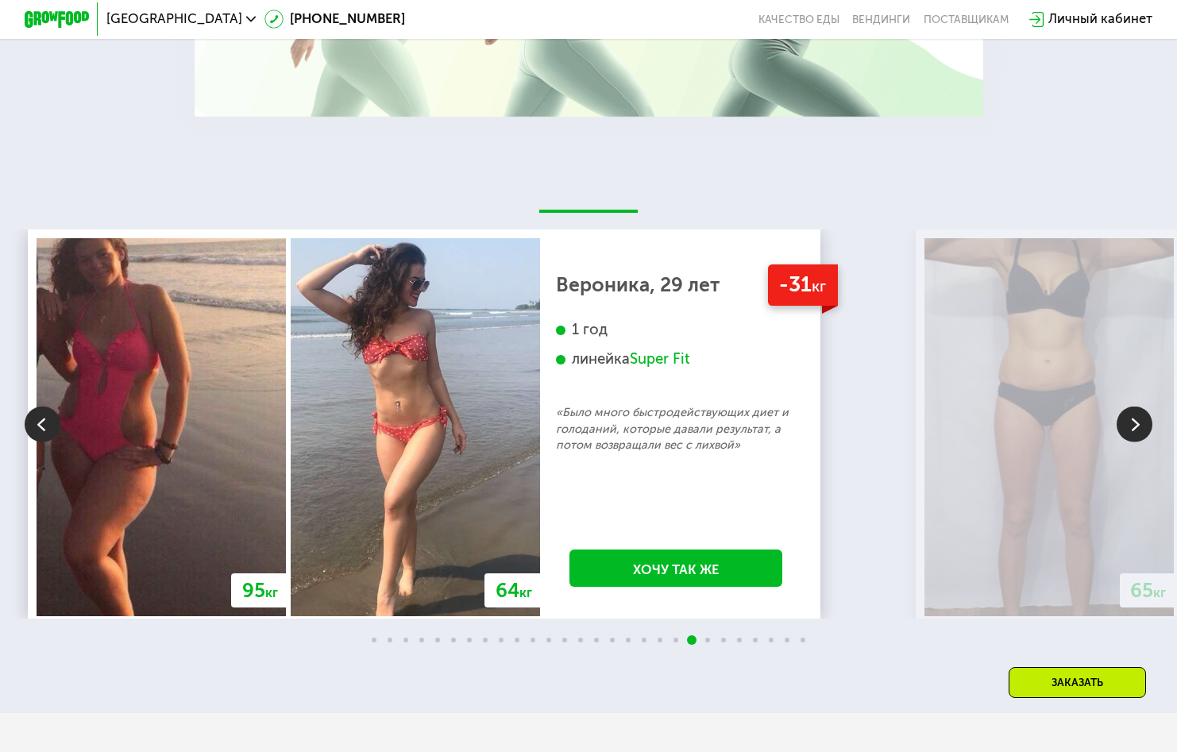
click at [35, 430] on img at bounding box center [43, 424] width 36 height 36
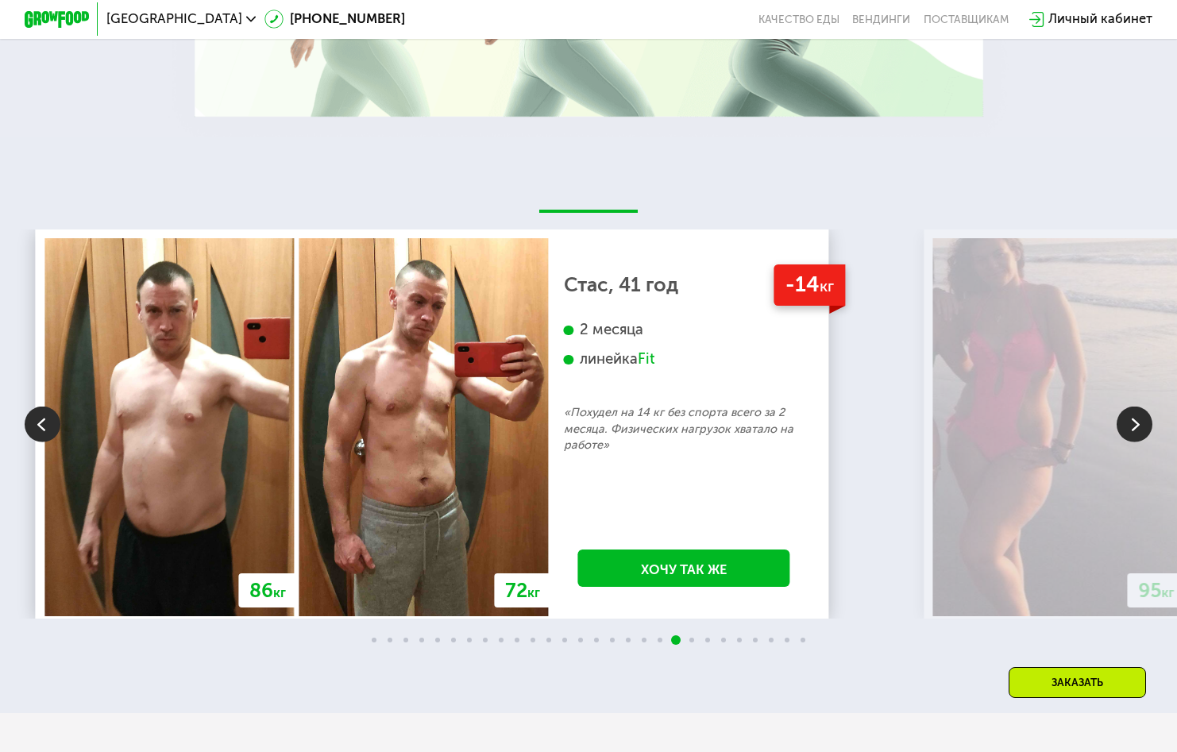
click at [1142, 442] on img at bounding box center [1135, 424] width 36 height 36
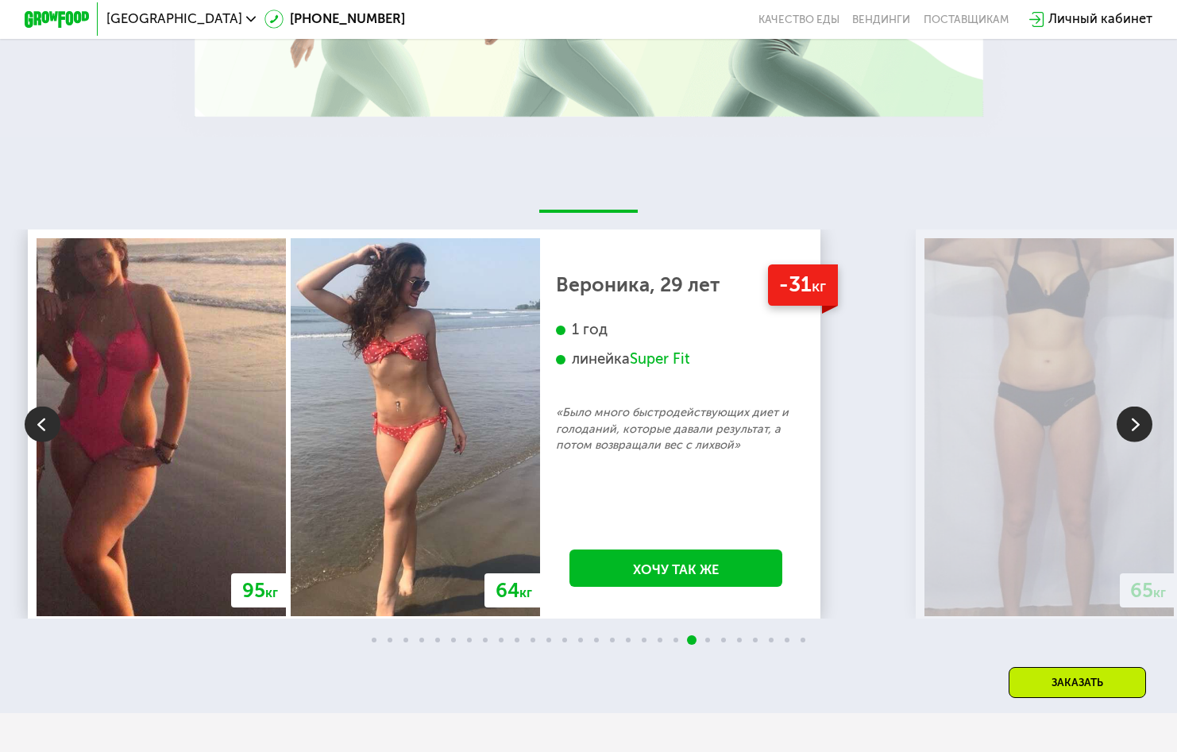
click at [1142, 442] on img at bounding box center [1135, 424] width 36 height 36
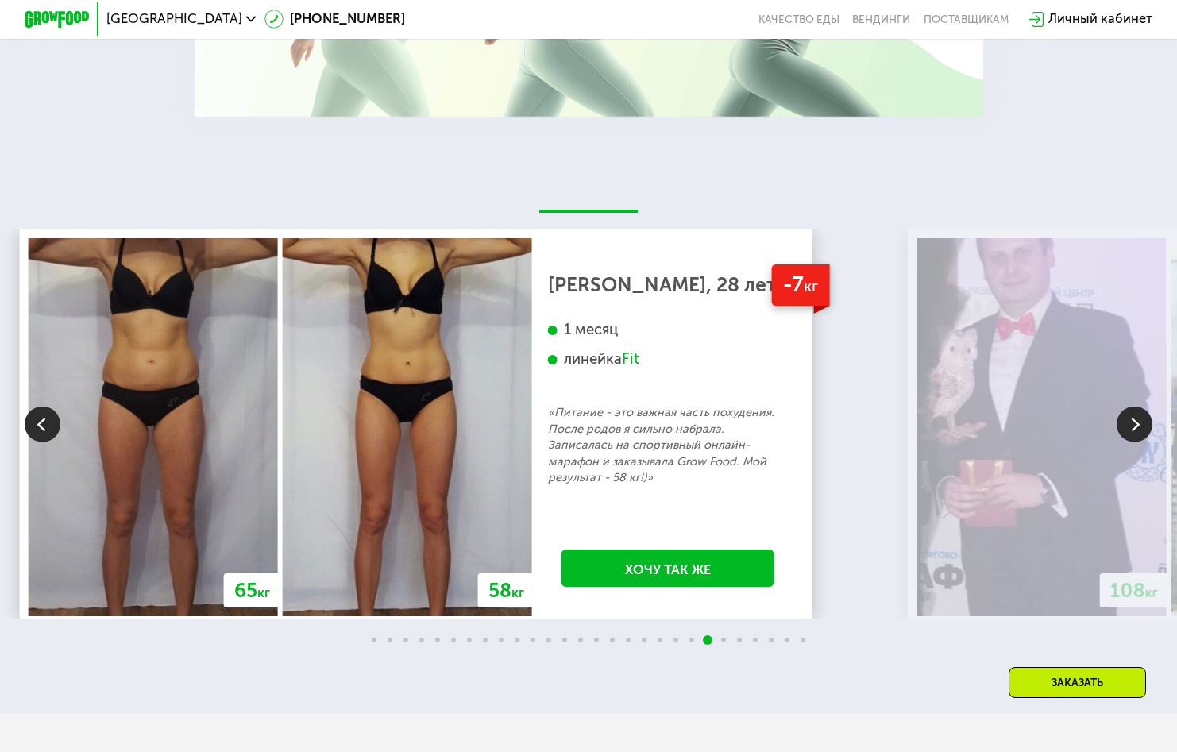
click at [1142, 442] on img at bounding box center [1135, 424] width 36 height 36
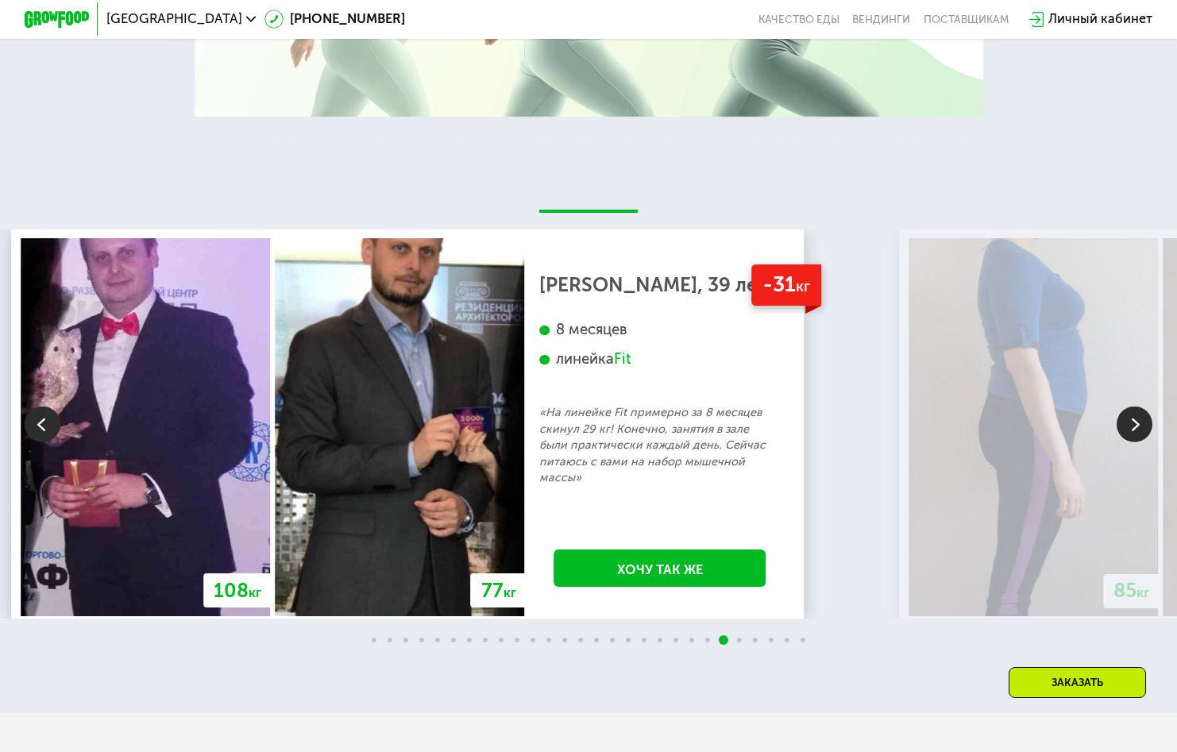
click at [1142, 442] on img at bounding box center [1135, 424] width 36 height 36
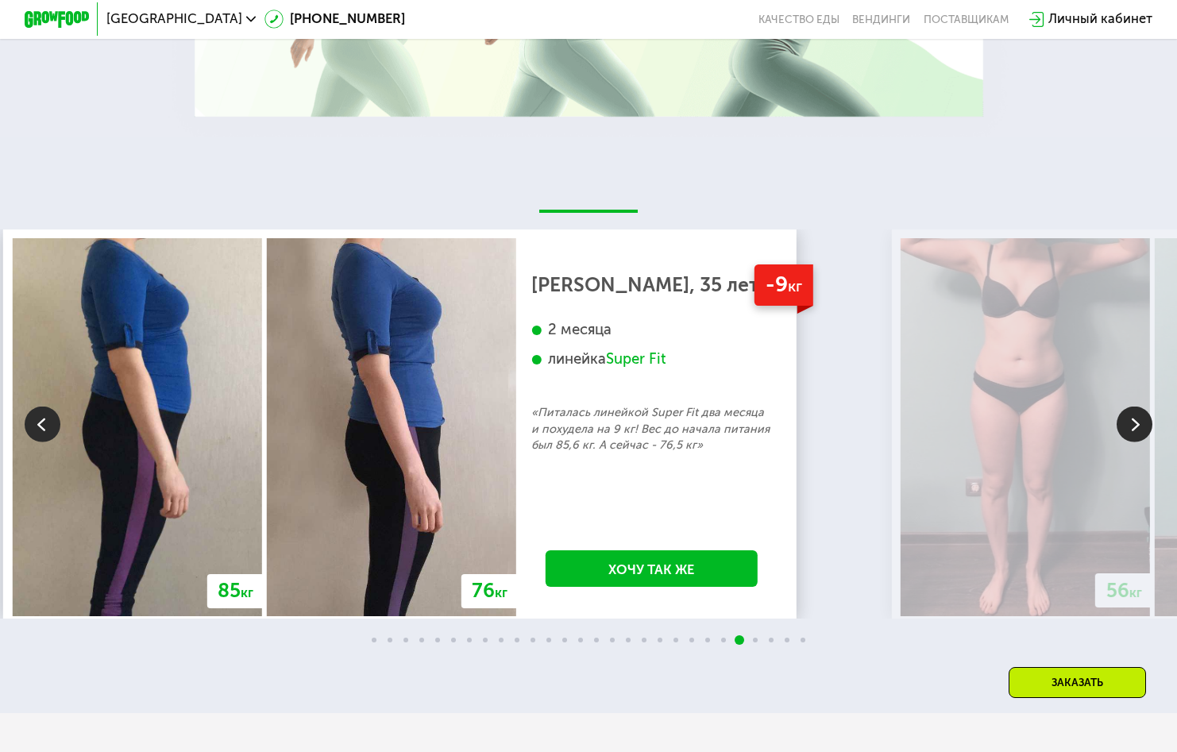
click at [1142, 442] on img at bounding box center [1135, 424] width 36 height 36
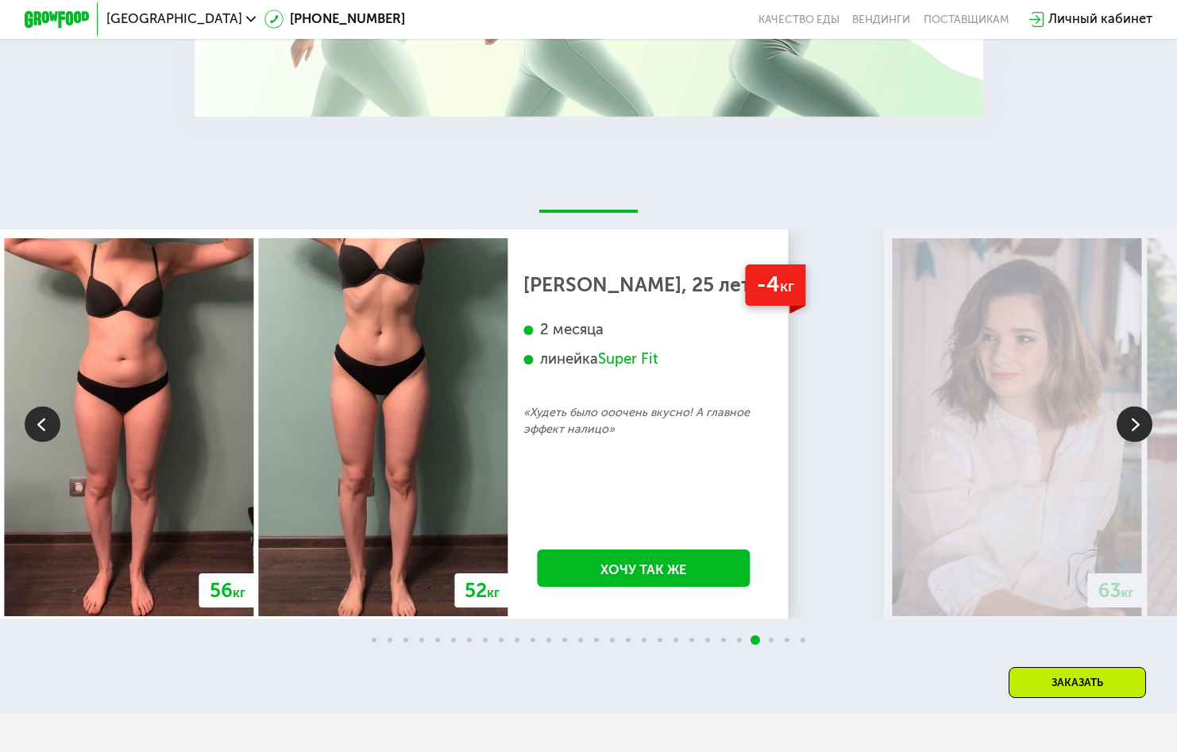
click at [1142, 442] on img at bounding box center [1135, 424] width 36 height 36
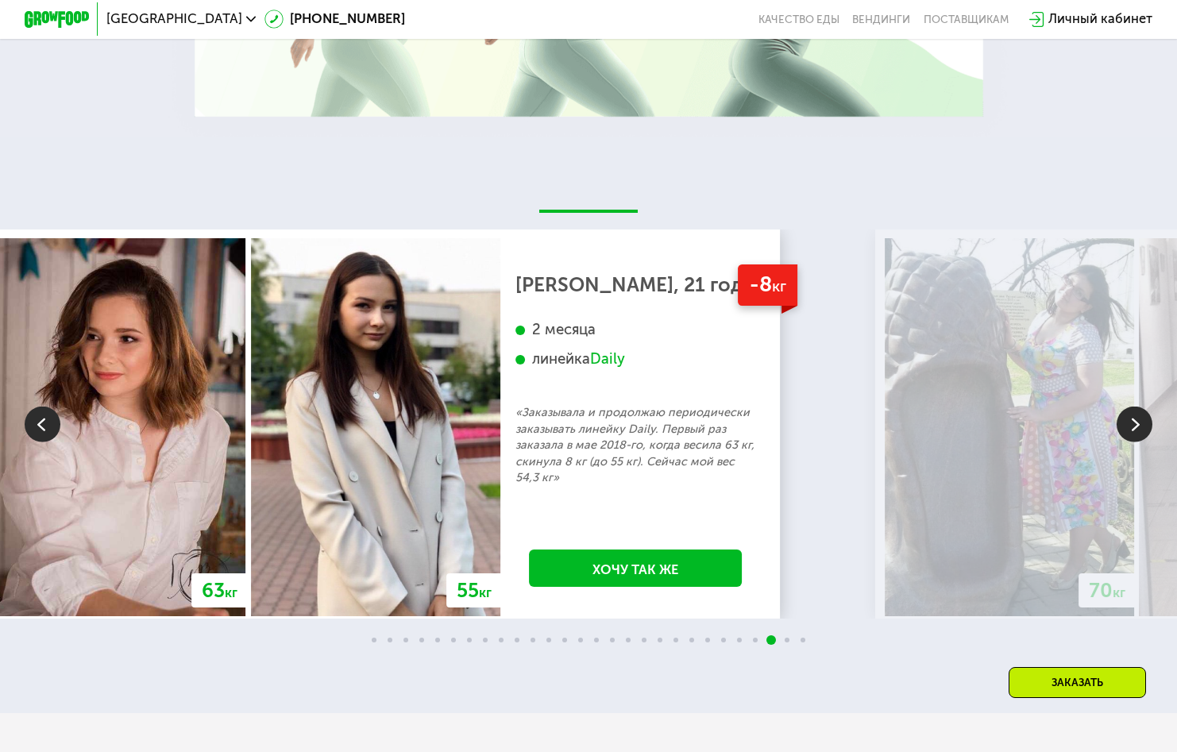
click at [1135, 442] on img at bounding box center [1135, 424] width 36 height 36
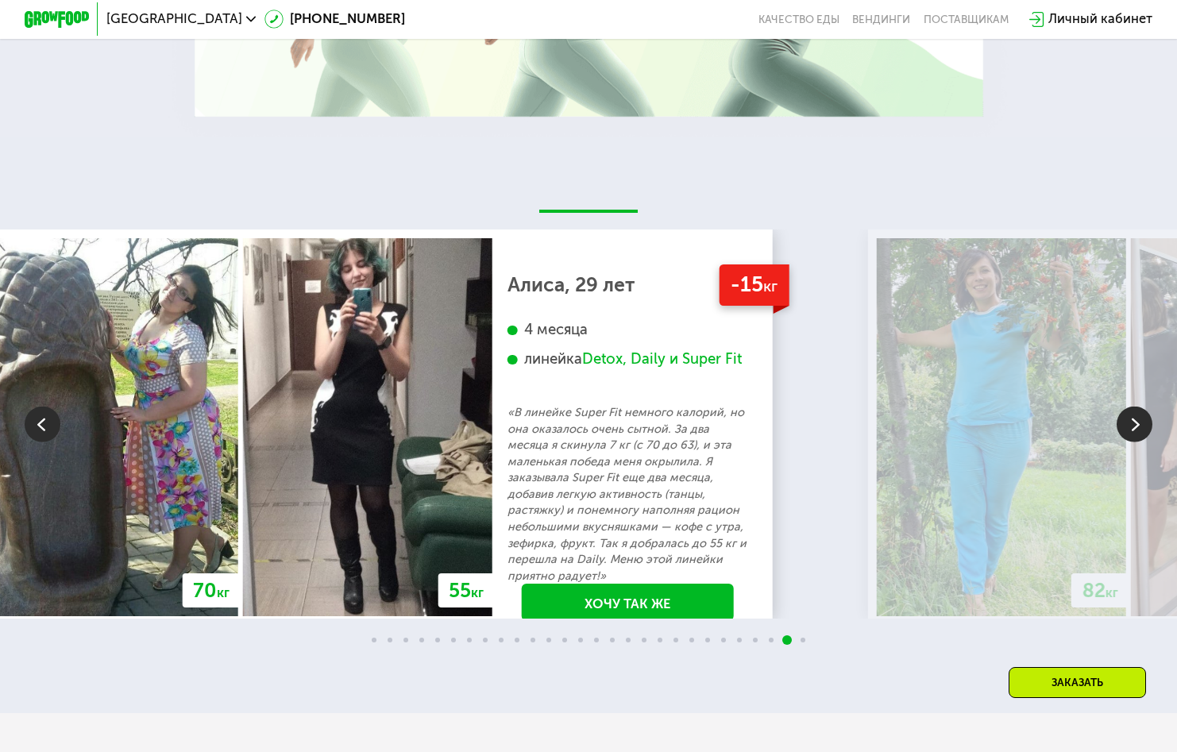
click at [1135, 442] on img at bounding box center [1135, 424] width 36 height 36
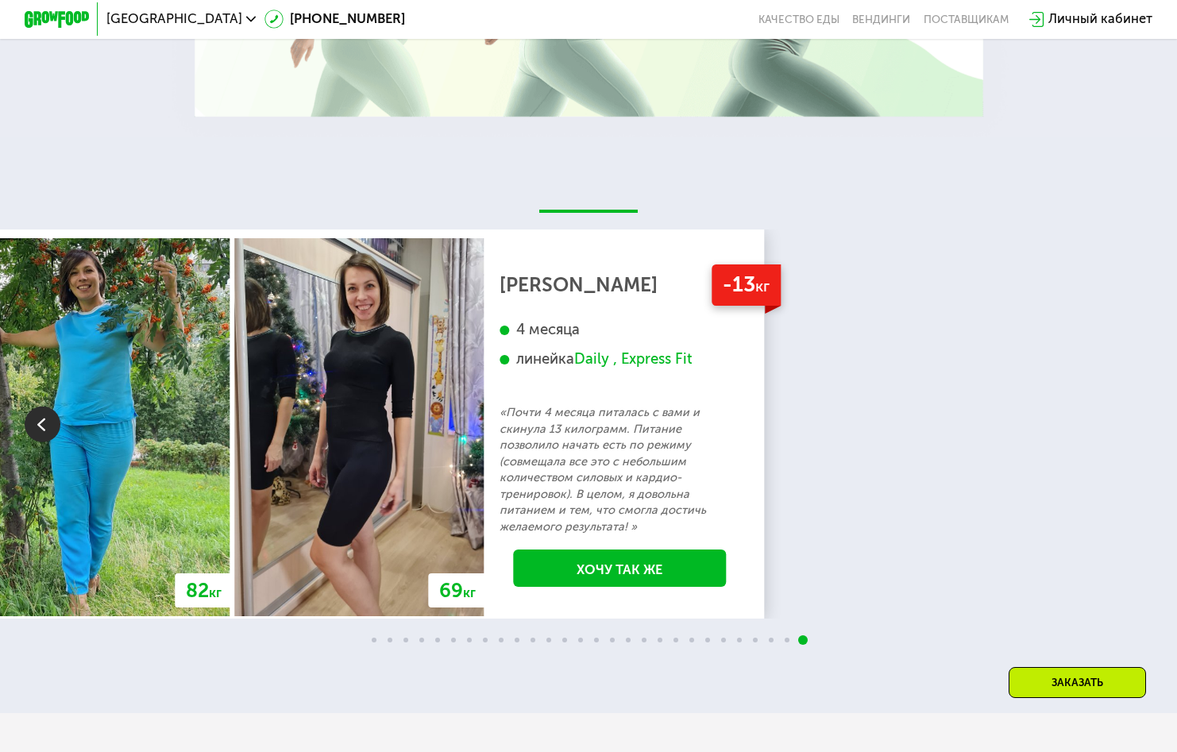
click at [41, 442] on img at bounding box center [43, 424] width 36 height 36
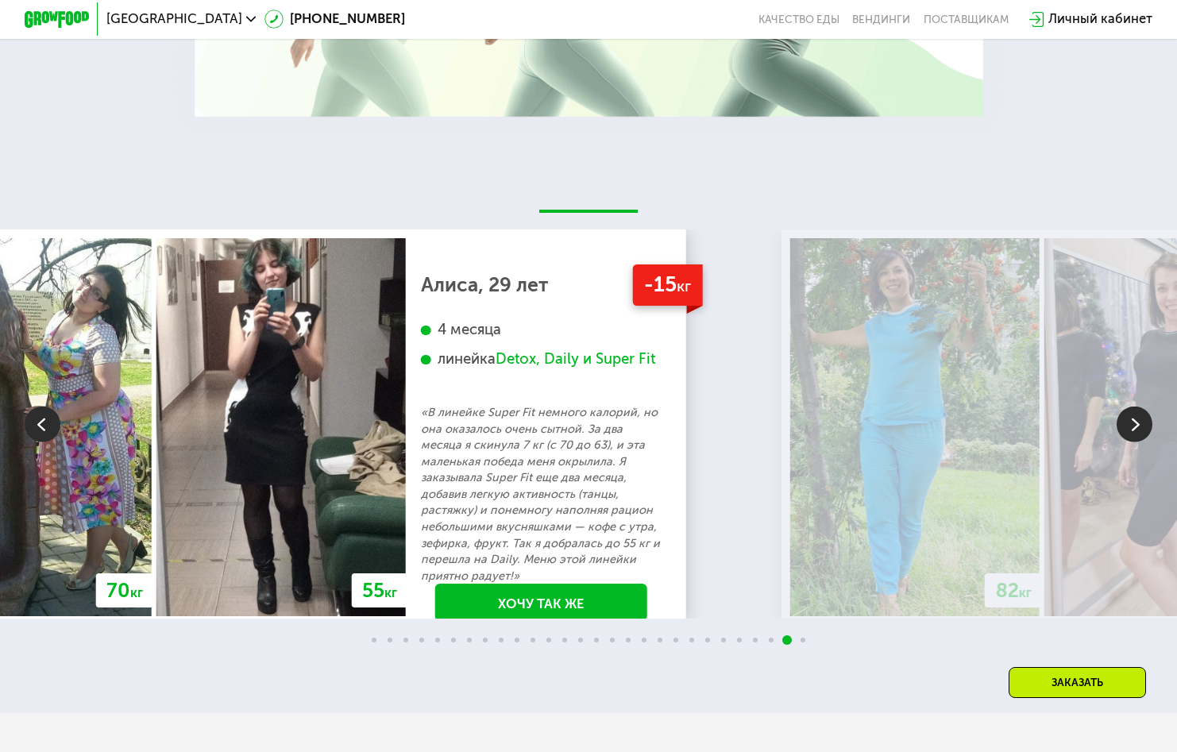
click at [661, 386] on div "4 месяца линейка Detox, Daily и Super Fit" at bounding box center [541, 362] width 240 height 83
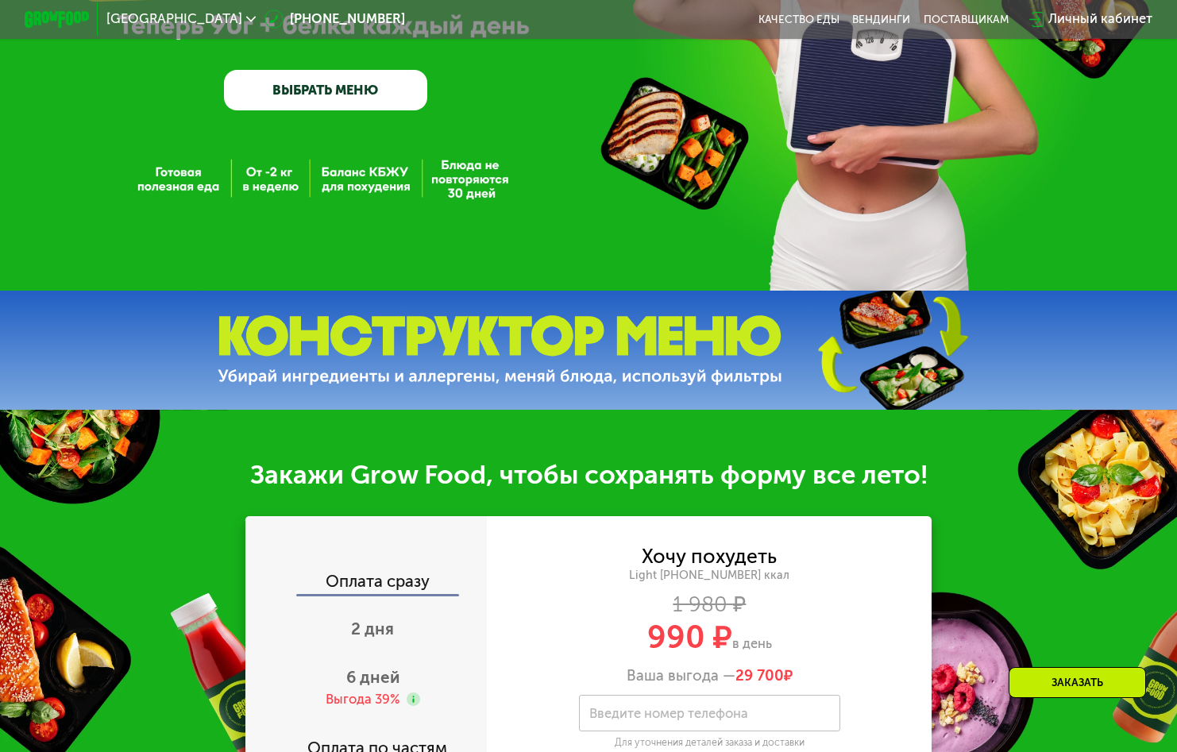
scroll to position [262, 0]
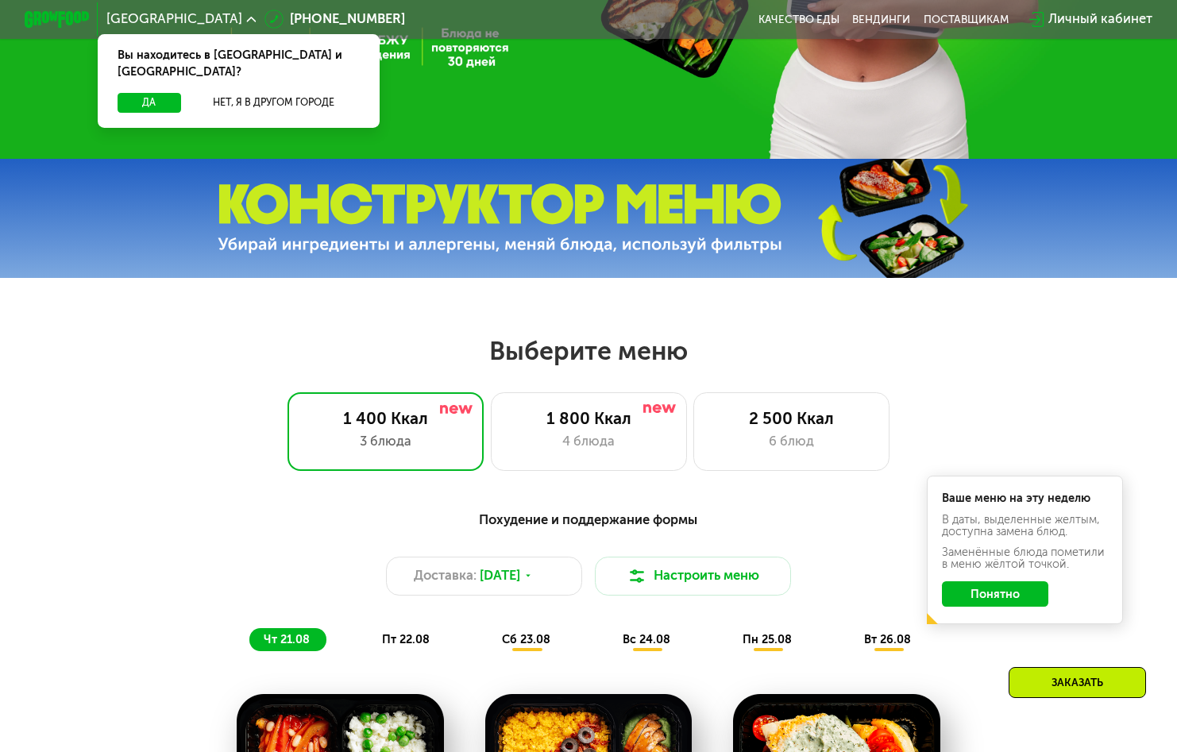
scroll to position [794, 0]
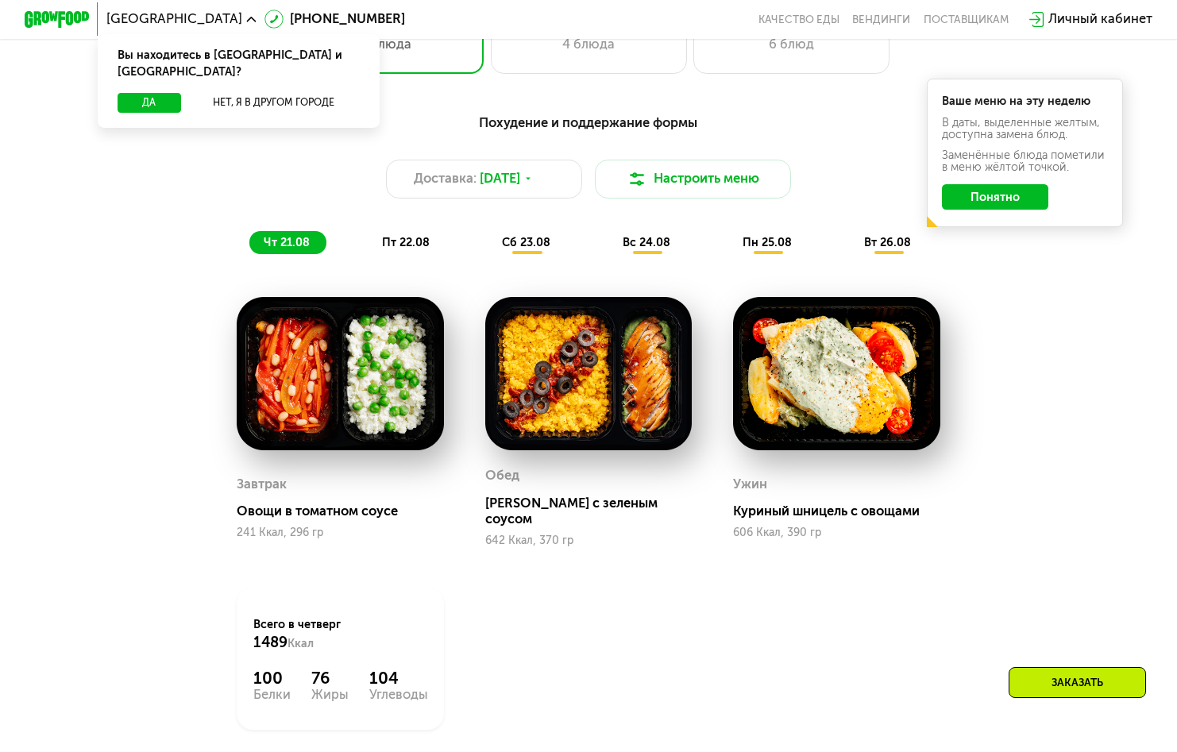
click at [392, 249] on span "пт 22.08" at bounding box center [406, 242] width 48 height 14
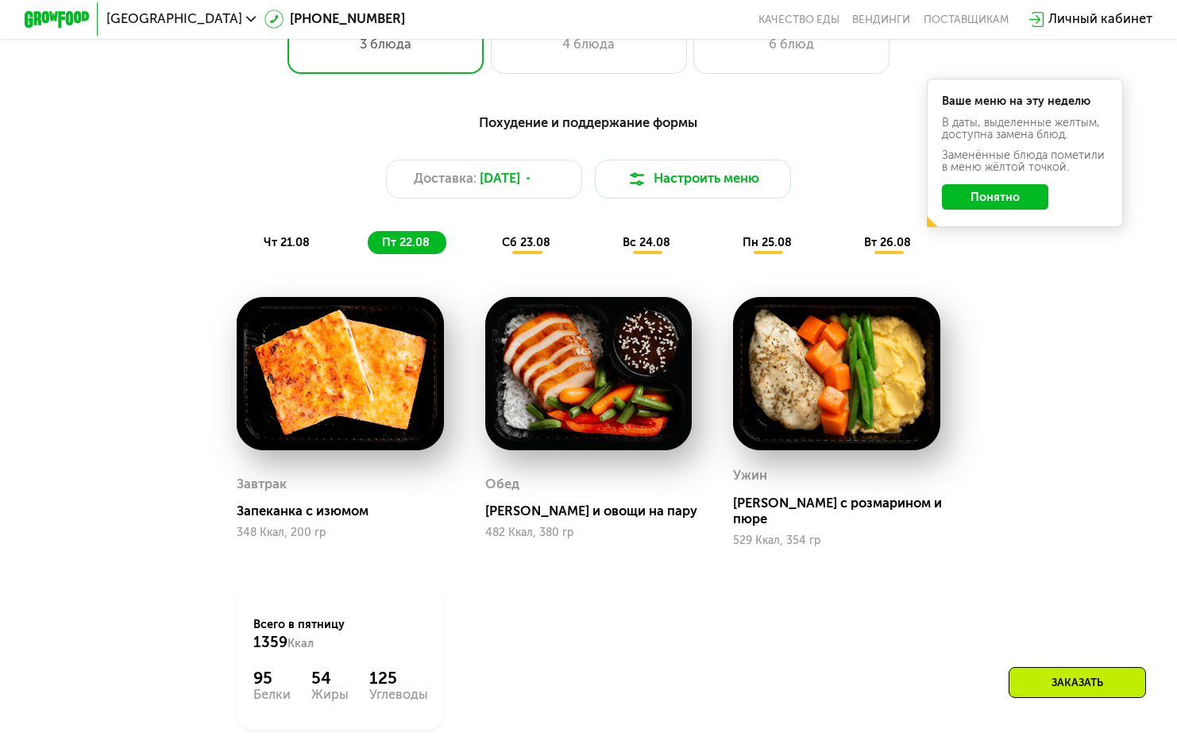
click at [608, 249] on div "сб 23.08" at bounding box center [647, 242] width 79 height 23
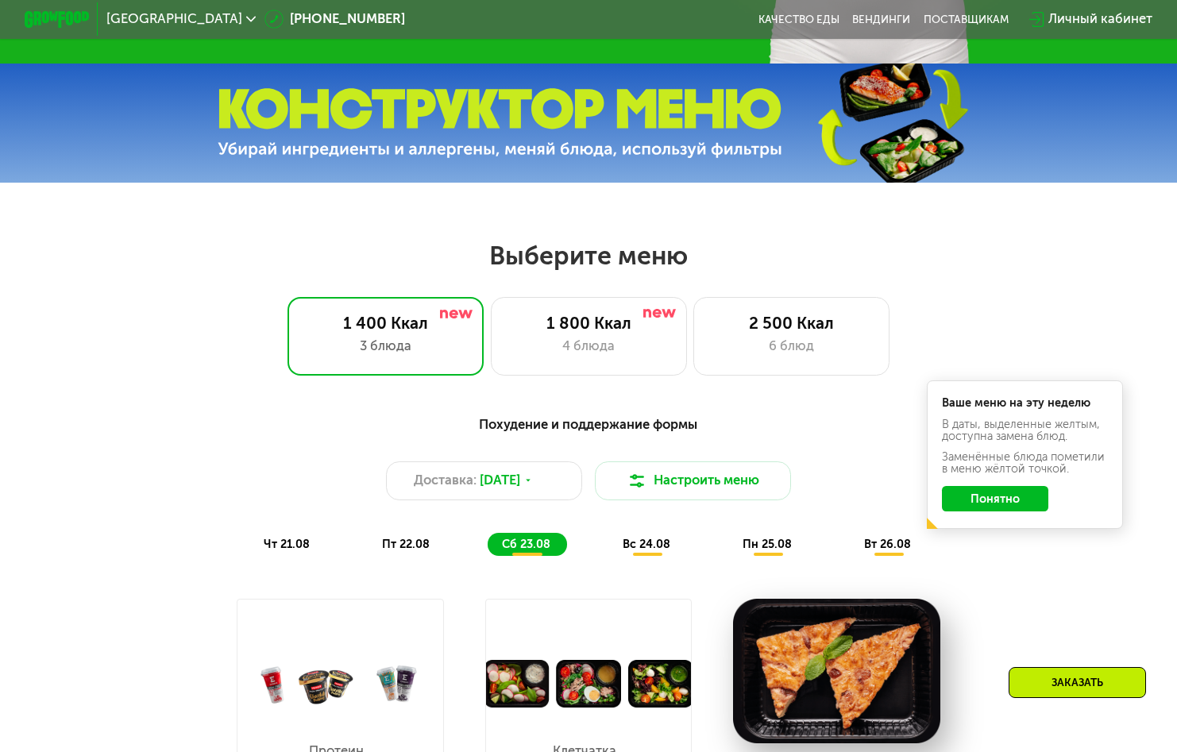
scroll to position [635, 0]
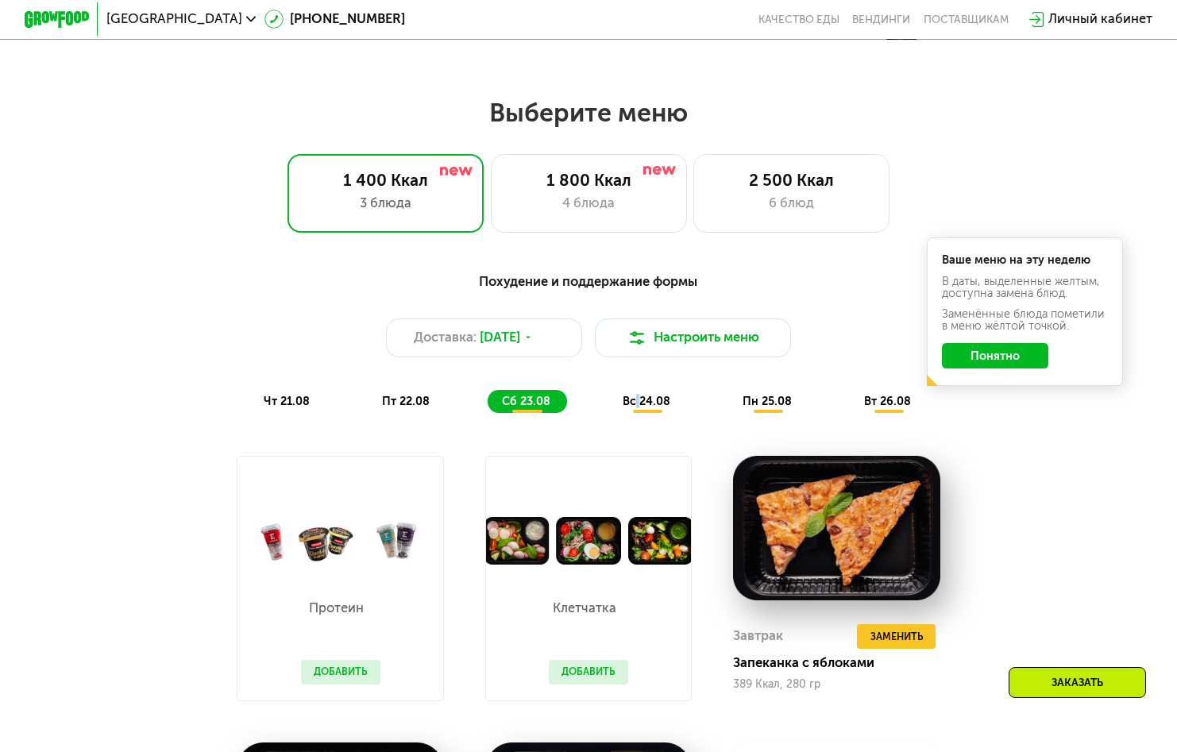
click at [639, 408] on span "вс 24.08" at bounding box center [647, 401] width 48 height 14
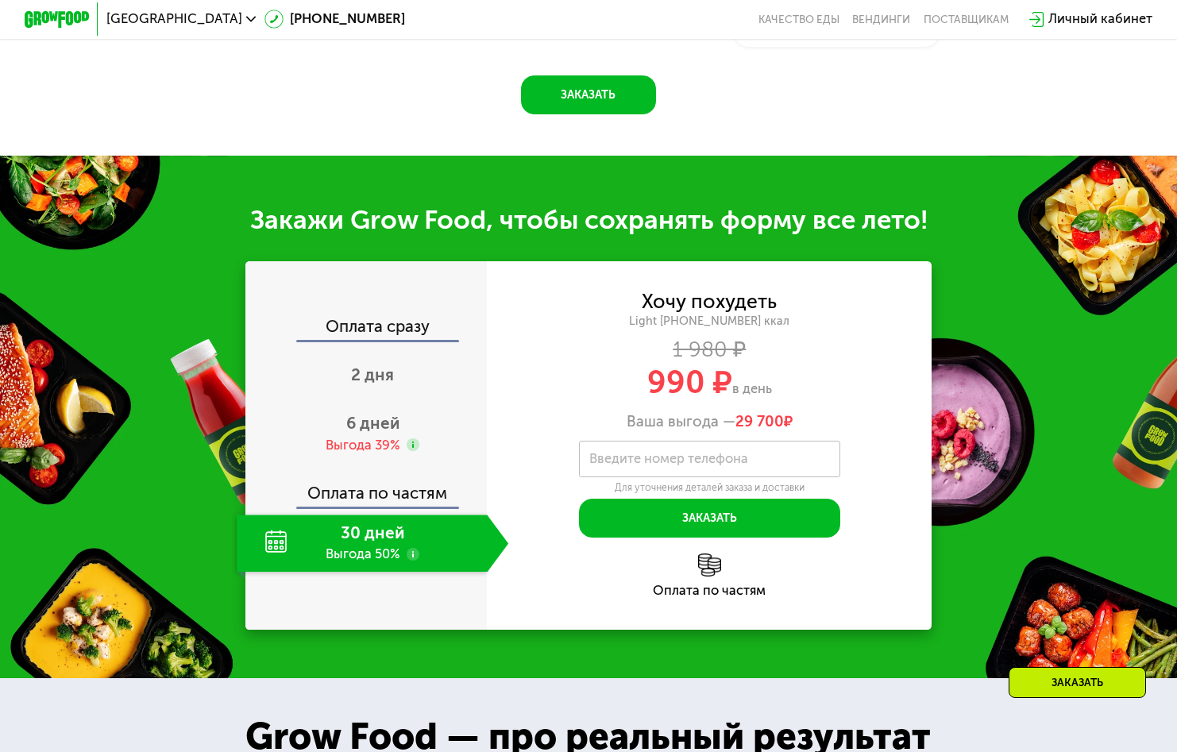
scroll to position [1509, 0]
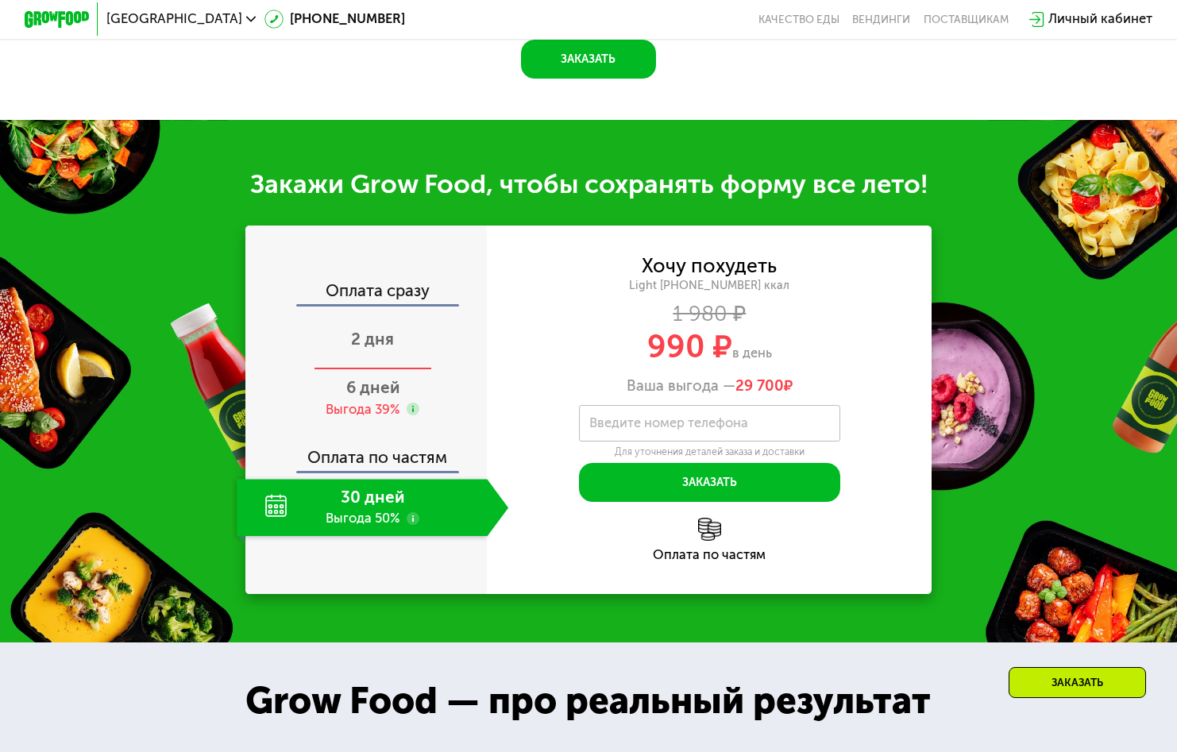
click at [367, 349] on span "2 дня" at bounding box center [372, 339] width 43 height 19
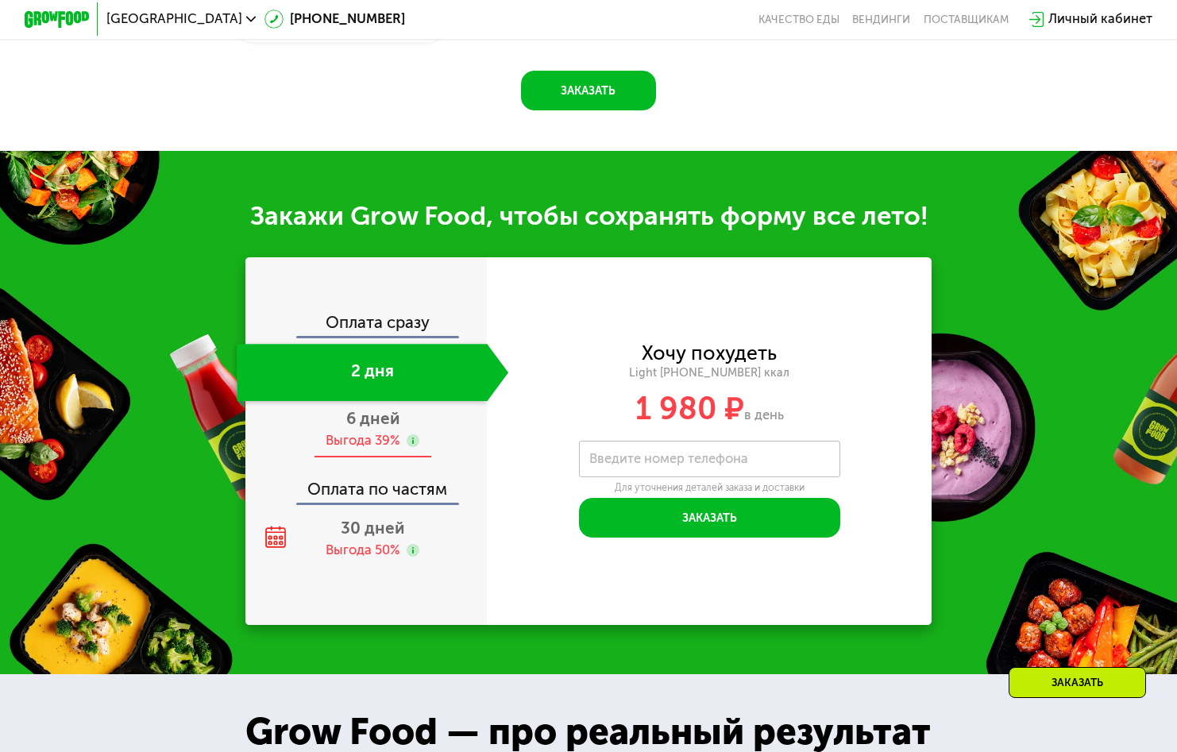
click at [365, 458] on div "6 дней Выгода 39%" at bounding box center [373, 429] width 272 height 57
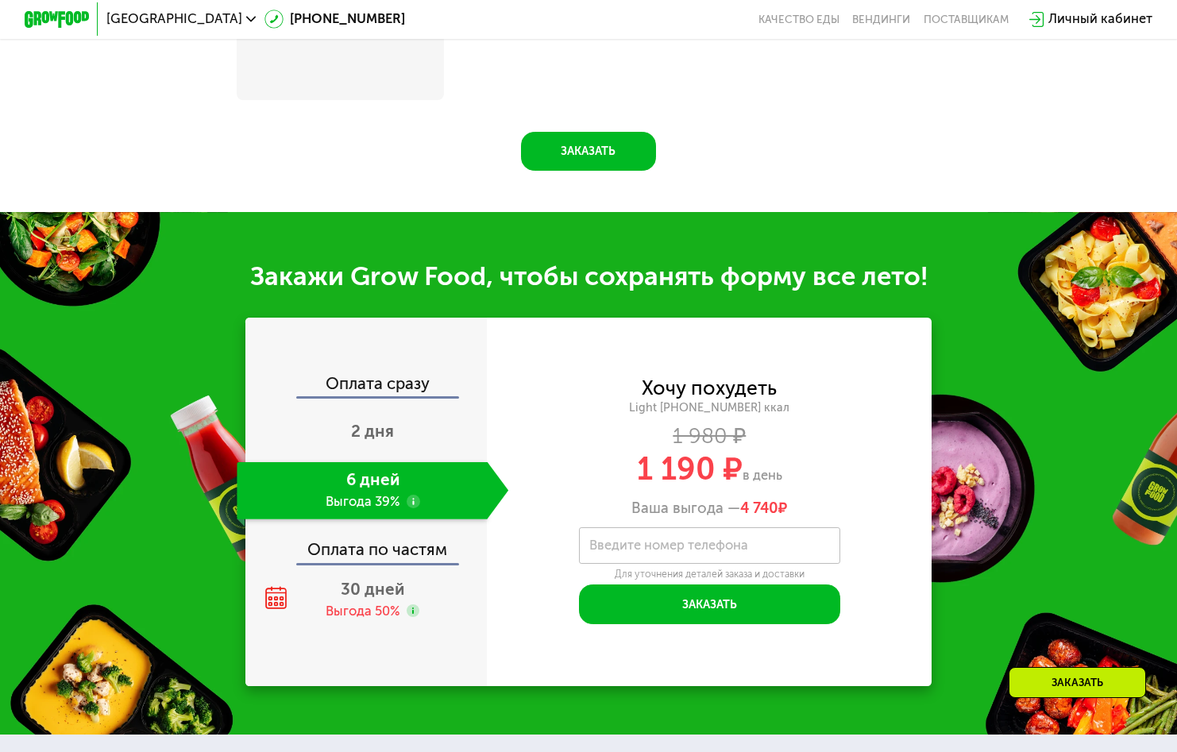
scroll to position [1405, 0]
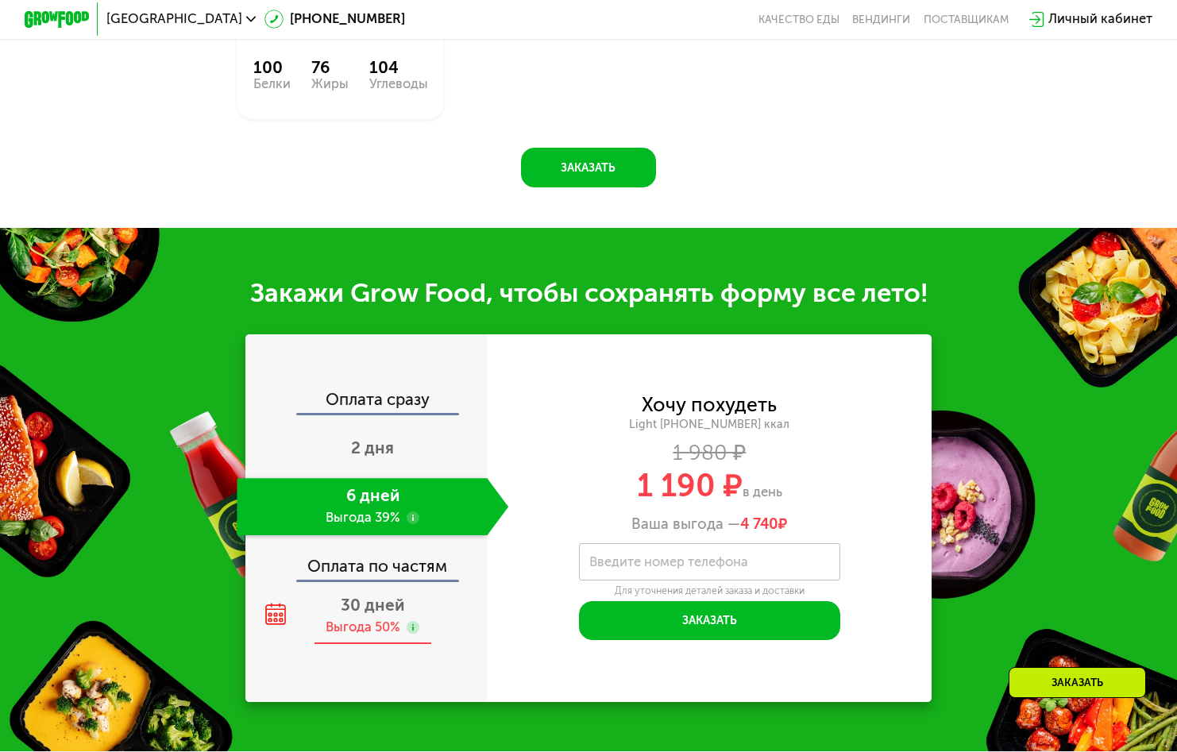
click at [264, 613] on icon at bounding box center [275, 614] width 23 height 23
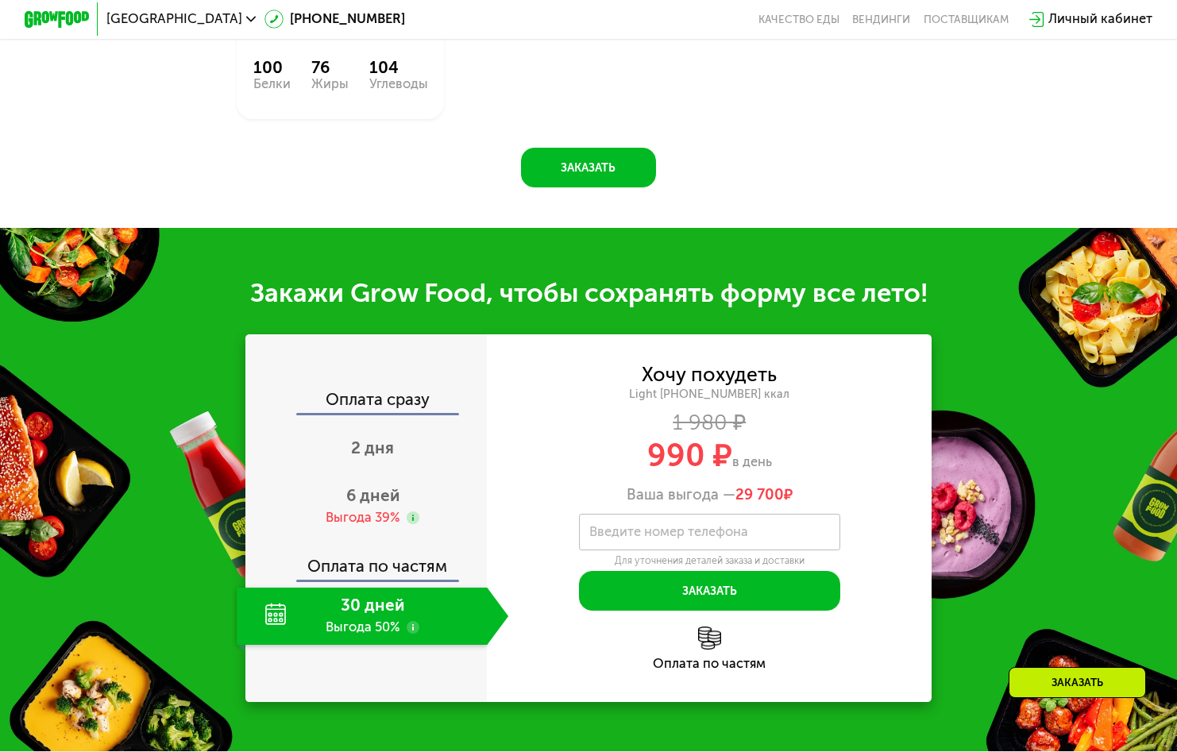
click at [680, 533] on label "Введите номер телефона" at bounding box center [668, 531] width 159 height 9
click at [680, 533] on input "Введите номер телефона" at bounding box center [709, 532] width 261 height 37
click at [384, 439] on span "2 дня" at bounding box center [372, 447] width 43 height 19
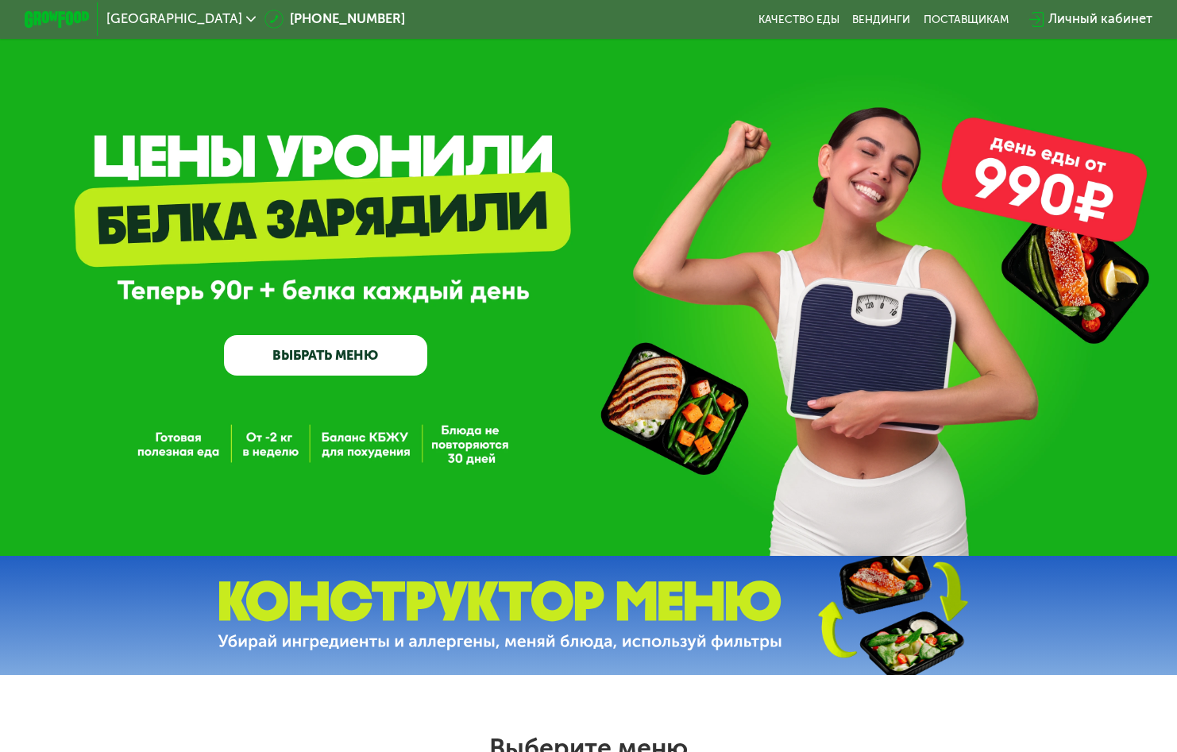
scroll to position [238, 0]
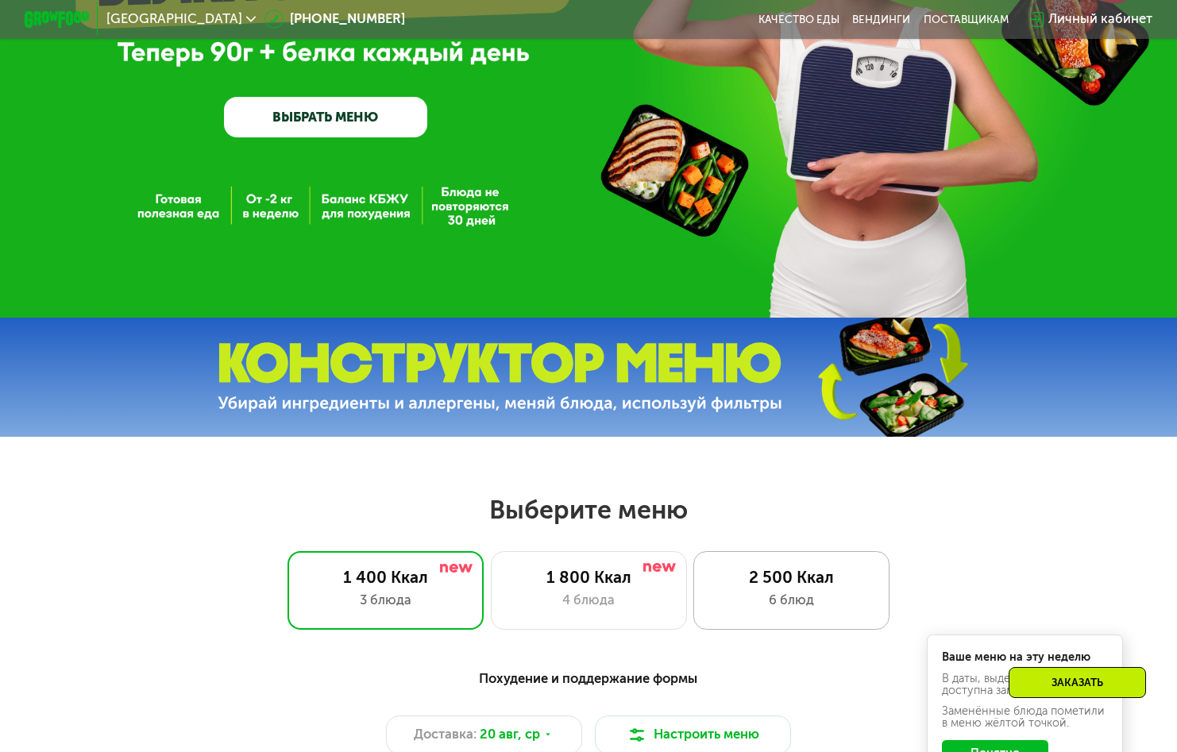
click at [808, 588] on div "2 500 Ккал" at bounding box center [791, 578] width 162 height 20
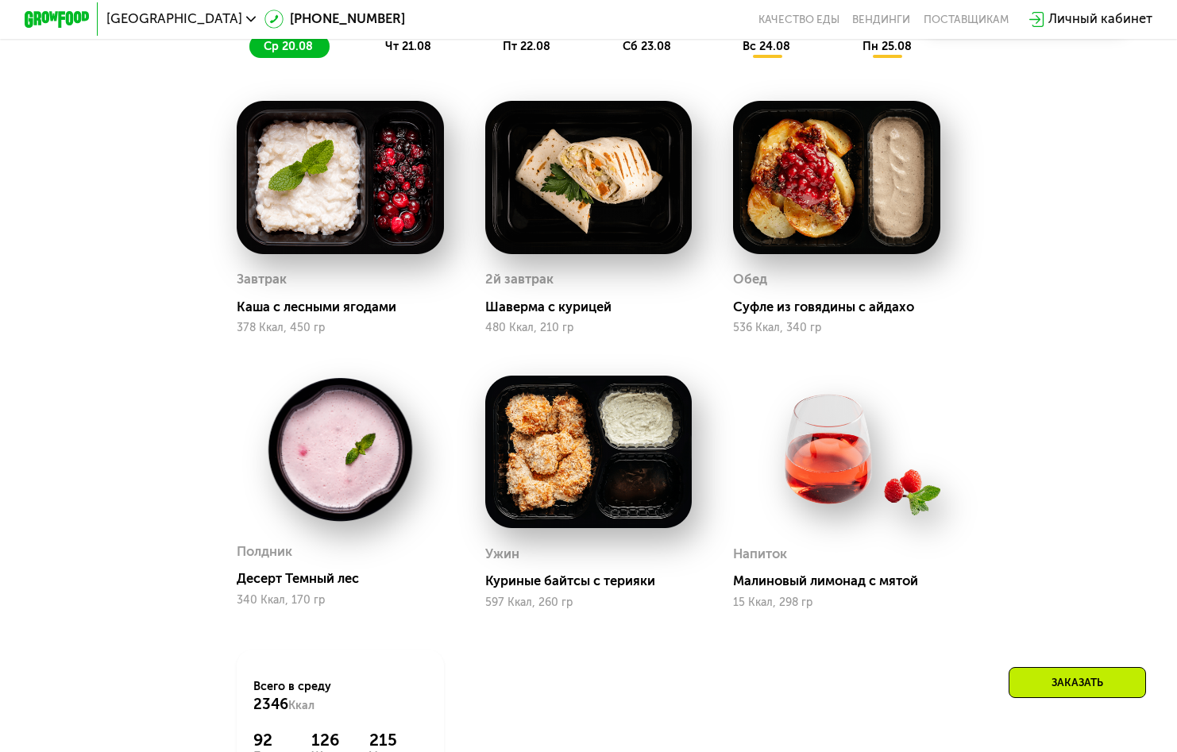
scroll to position [1112, 0]
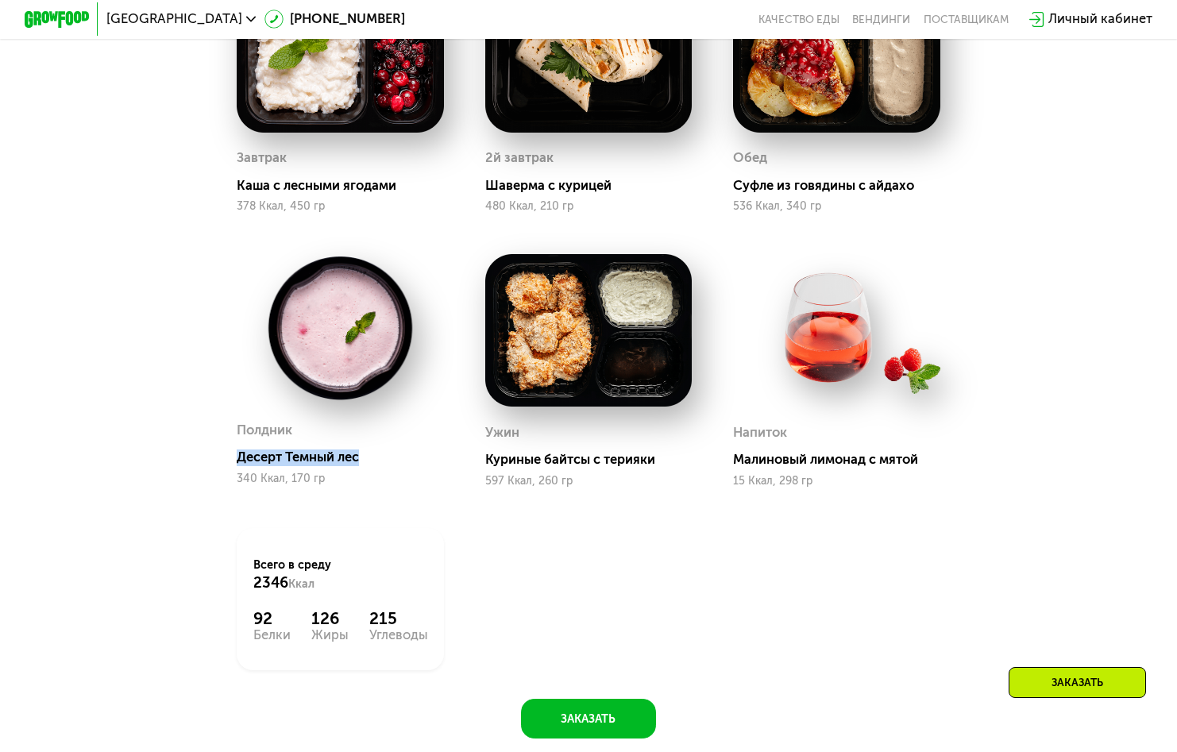
drag, startPoint x: 380, startPoint y: 471, endPoint x: 224, endPoint y: 469, distance: 156.5
click at [224, 469] on div "Полдник Десерт Темный лес 340 Ккал, 170 гр" at bounding box center [341, 370] width 248 height 274
click at [0, 0] on div "Завтрак Каша с лесными ягодами 378 Ккал, 450 гр 2й завтрак Шаверма с курицей 48…" at bounding box center [0, 0] width 0 height 0
drag, startPoint x: 491, startPoint y: 471, endPoint x: 607, endPoint y: 487, distance: 117.0
click at [607, 487] on div "Ужин Куриные байтсы с терияки 597 Ккал, 260 гр" at bounding box center [588, 454] width 207 height 67
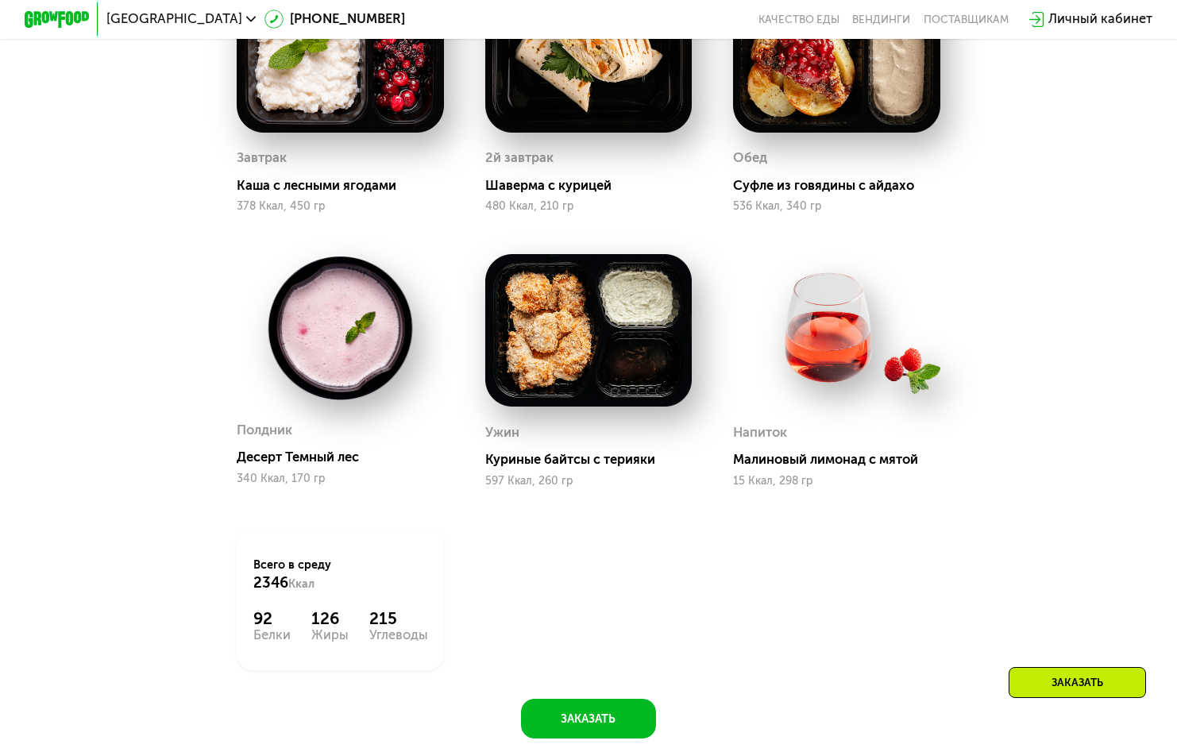
drag, startPoint x: 607, startPoint y: 487, endPoint x: 872, endPoint y: 530, distance: 268.7
click at [0, 0] on div "Завтрак Каша с лесными ягодами 378 Ккал, 450 гр 2й завтрак Шаверма с курицей 48…" at bounding box center [0, 0] width 0 height 0
drag, startPoint x: 328, startPoint y: 588, endPoint x: 252, endPoint y: 604, distance: 77.9
click at [253, 592] on div "Всего в [DATE] 2346 Ккал" at bounding box center [340, 575] width 175 height 36
drag, startPoint x: 252, startPoint y: 604, endPoint x: 440, endPoint y: 578, distance: 189.9
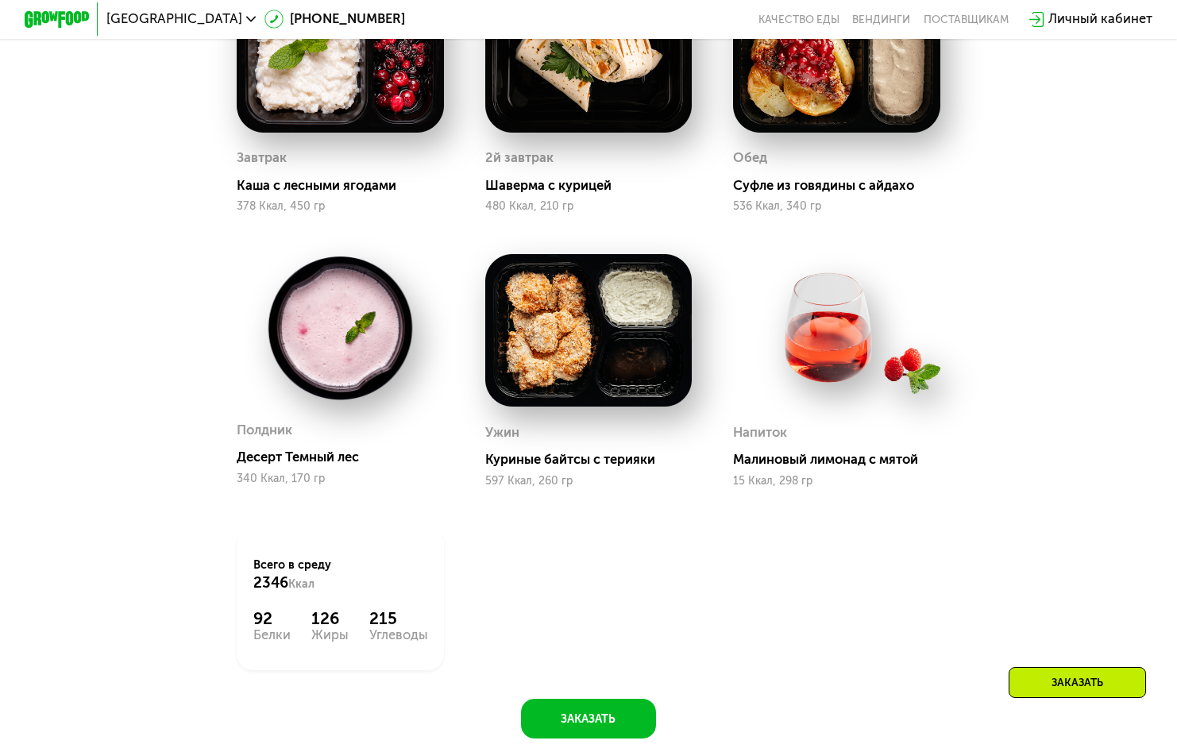
click at [440, 578] on div "Всего в [DATE] 2346 Ккал 92 Белки 126 Жиры 215 Углеводы" at bounding box center [340, 599] width 207 height 142
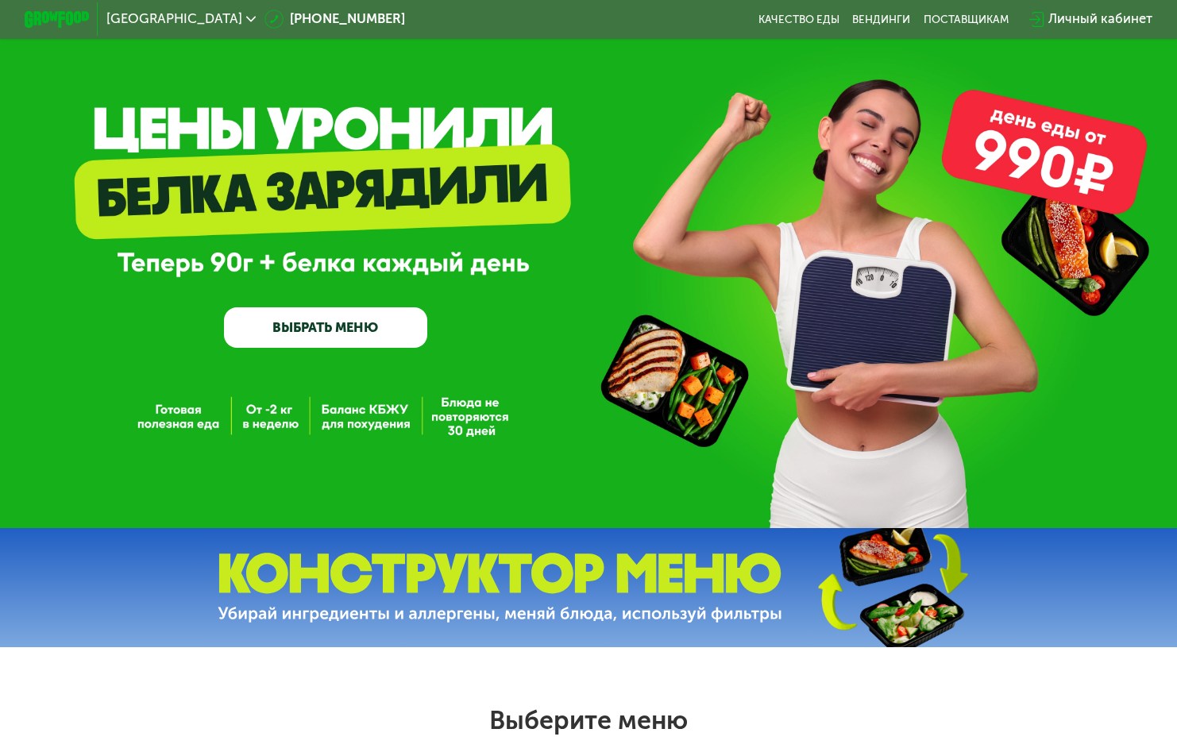
scroll to position [0, 0]
